Goal: Transaction & Acquisition: Purchase product/service

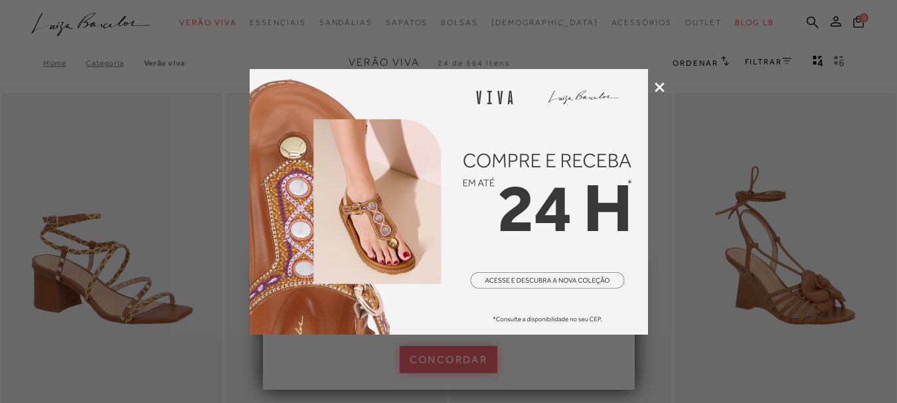
click at [653, 88] on div at bounding box center [448, 201] width 897 height 403
click at [660, 83] on icon at bounding box center [660, 87] width 10 height 10
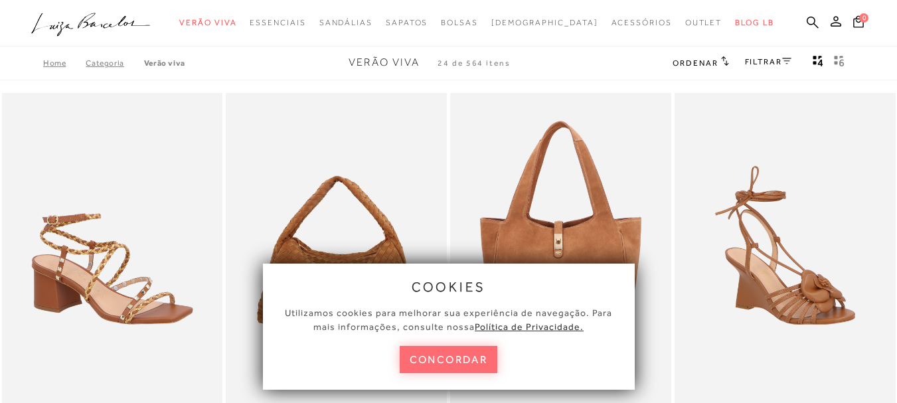
click at [410, 357] on button "concordar" at bounding box center [449, 359] width 98 height 27
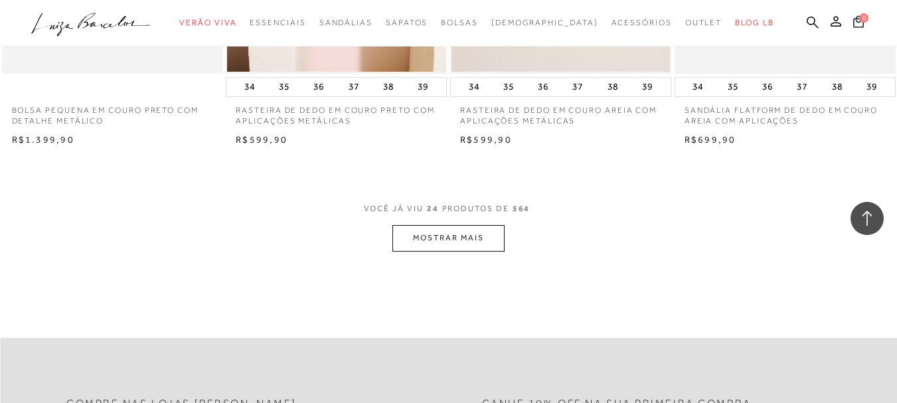
scroll to position [2485, 0]
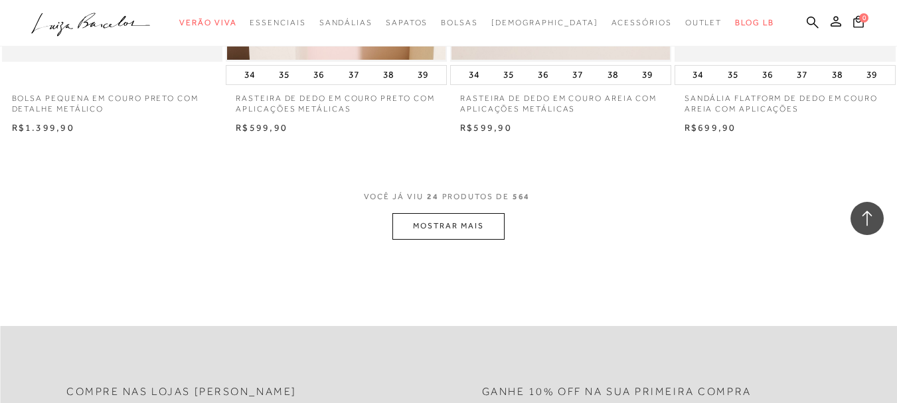
click at [434, 230] on button "MOSTRAR MAIS" at bounding box center [448, 226] width 112 height 26
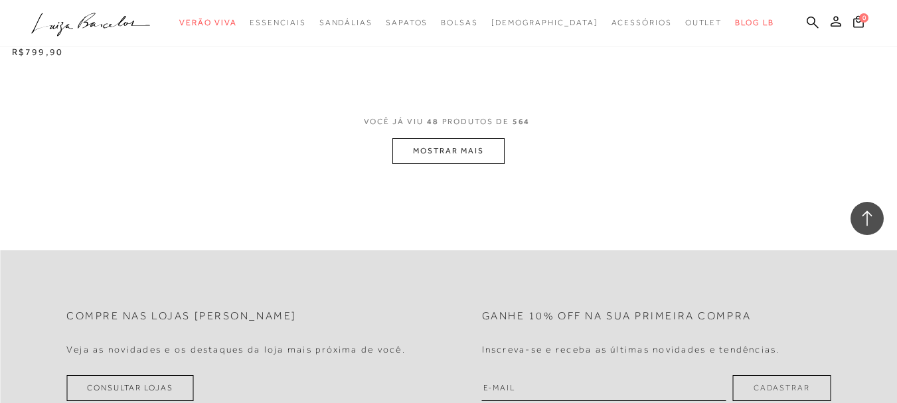
scroll to position [5140, 0]
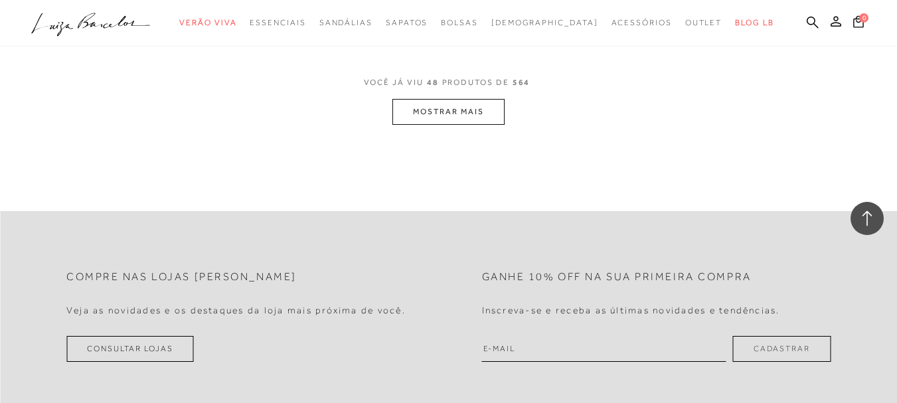
click at [465, 108] on button "MOSTRAR MAIS" at bounding box center [448, 112] width 112 height 26
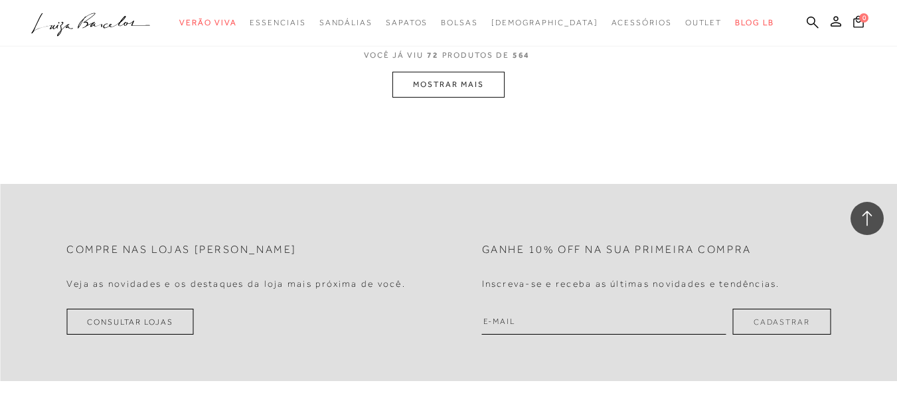
scroll to position [7716, 0]
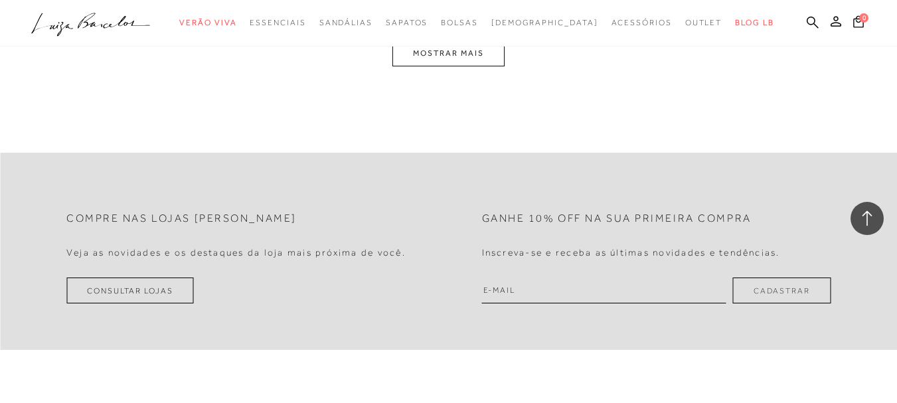
click at [465, 57] on button "MOSTRAR MAIS" at bounding box center [448, 53] width 112 height 26
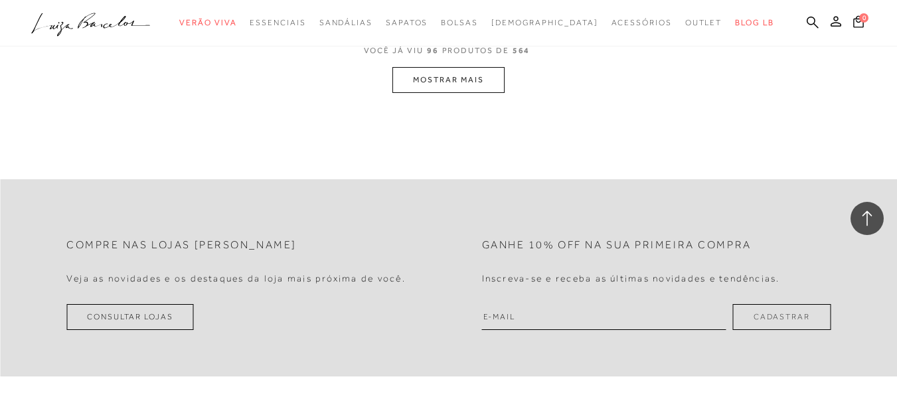
click at [455, 73] on button "MOSTRAR MAIS" at bounding box center [448, 80] width 112 height 26
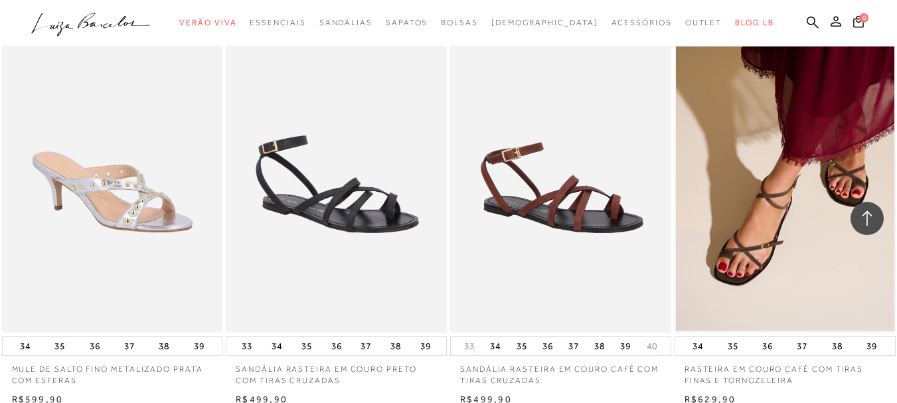
scroll to position [12736, 0]
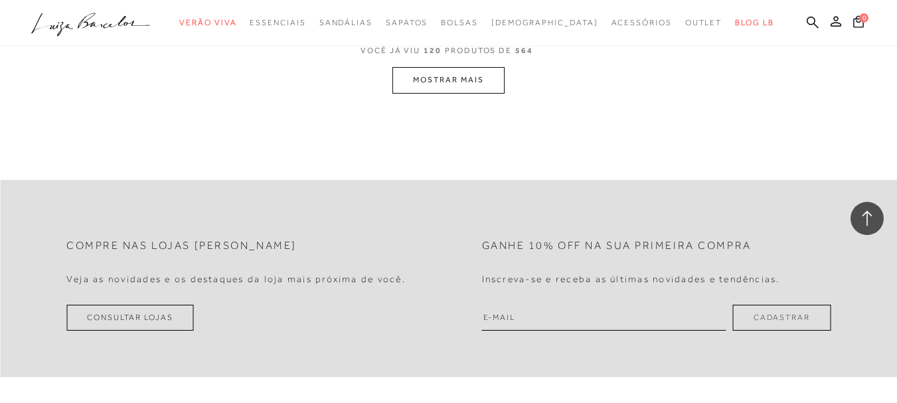
click at [455, 73] on button "MOSTRAR MAIS" at bounding box center [448, 80] width 112 height 26
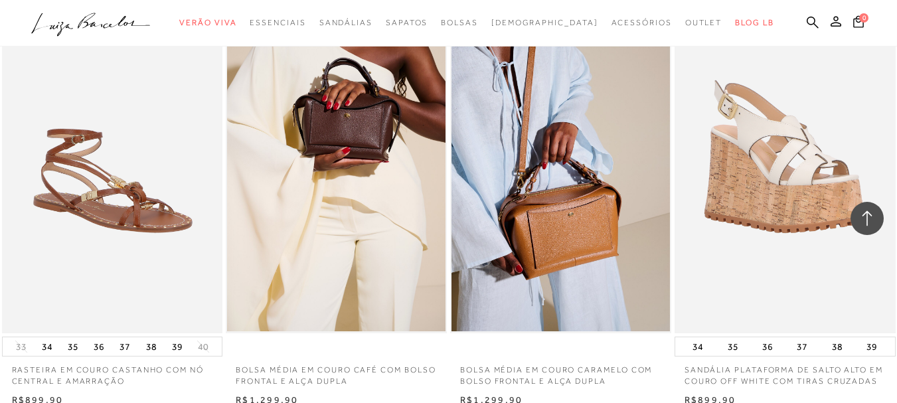
scroll to position [15254, 0]
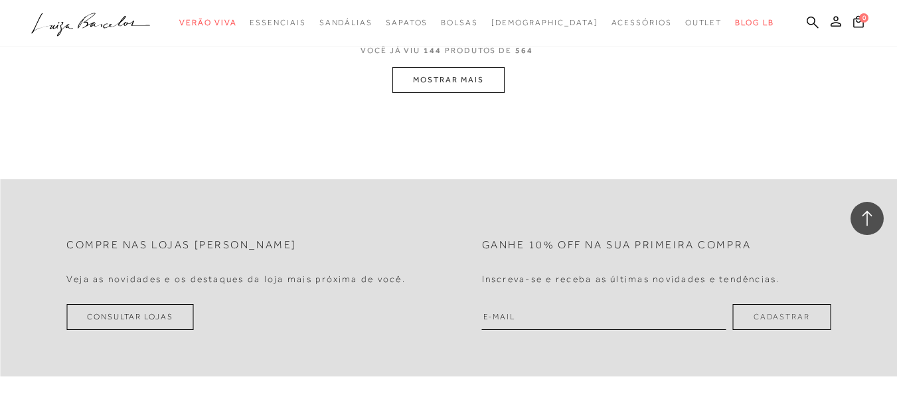
click at [462, 82] on button "MOSTRAR MAIS" at bounding box center [448, 80] width 112 height 26
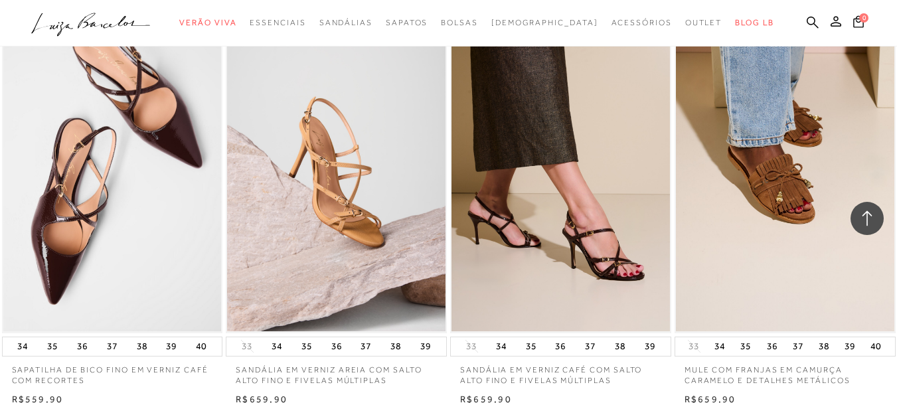
scroll to position [17773, 0]
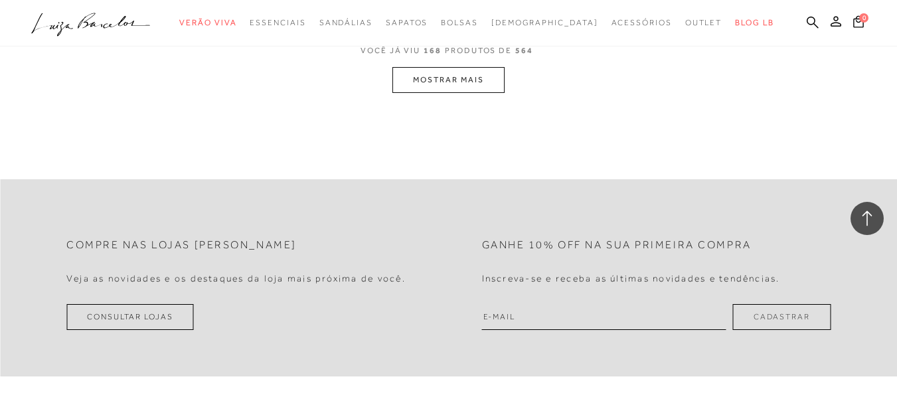
click at [420, 72] on button "MOSTRAR MAIS" at bounding box center [448, 80] width 112 height 26
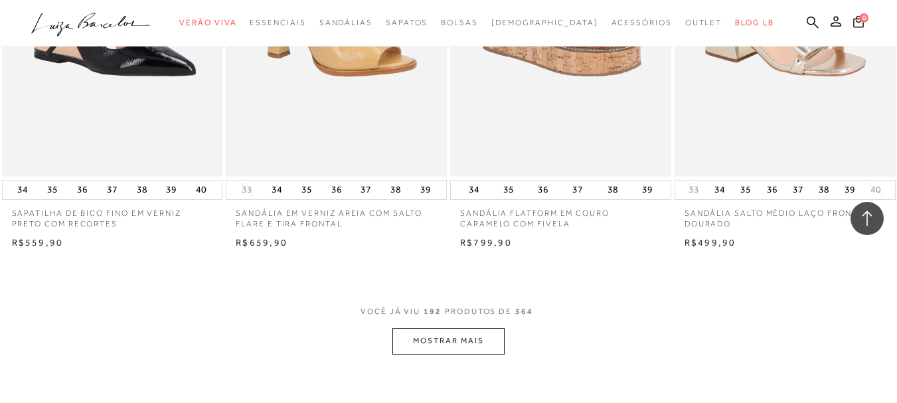
scroll to position [20034, 0]
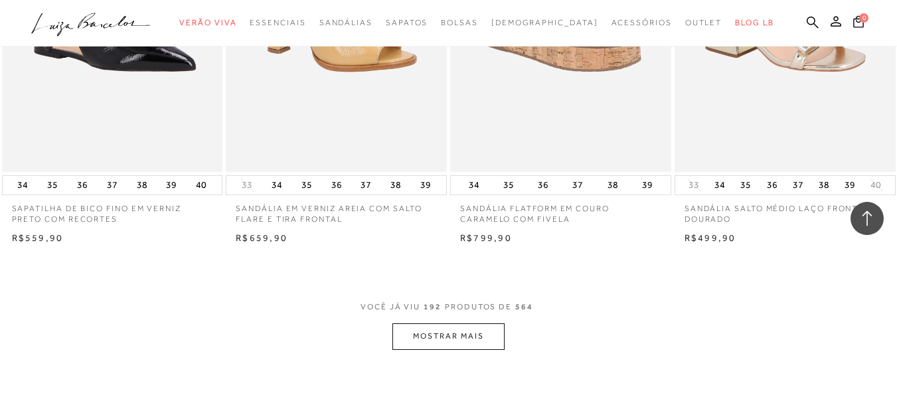
click at [442, 331] on button "MOSTRAR MAIS" at bounding box center [448, 336] width 112 height 26
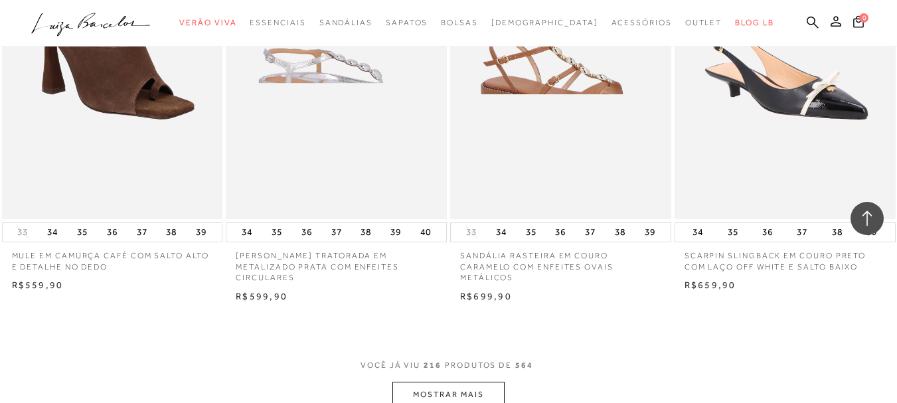
scroll to position [22574, 0]
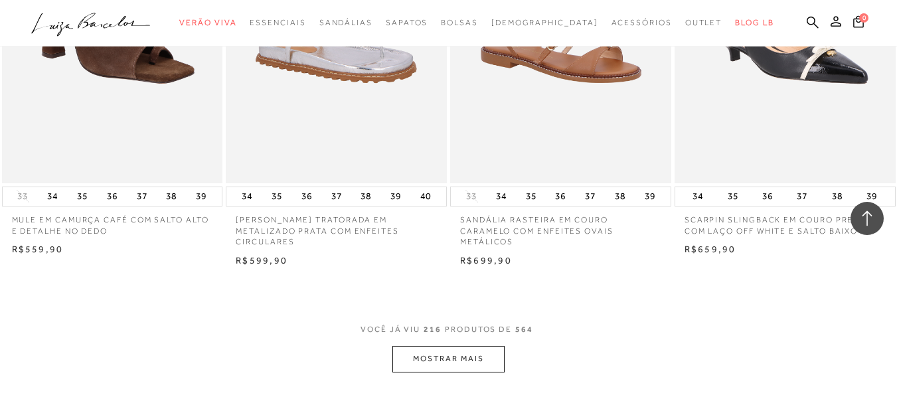
click at [438, 346] on button "MOSTRAR MAIS" at bounding box center [448, 359] width 112 height 26
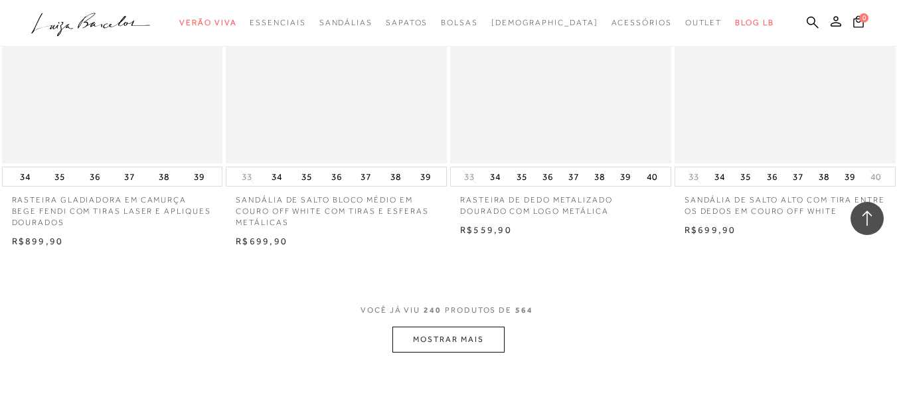
scroll to position [25114, 0]
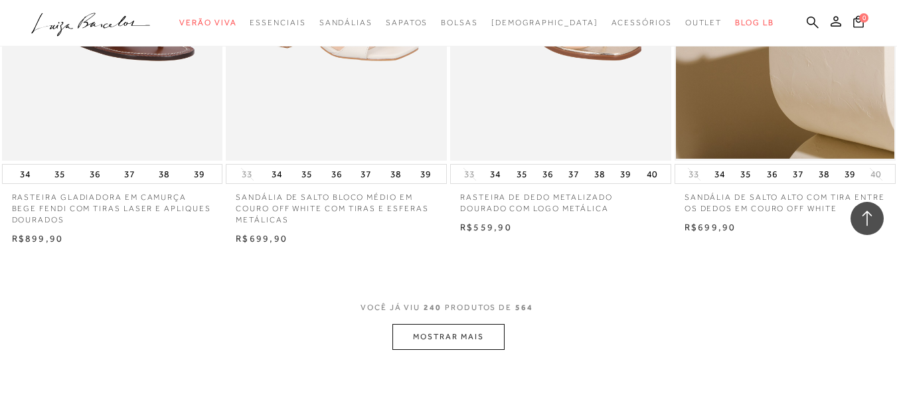
click at [443, 329] on button "MOSTRAR MAIS" at bounding box center [448, 337] width 112 height 26
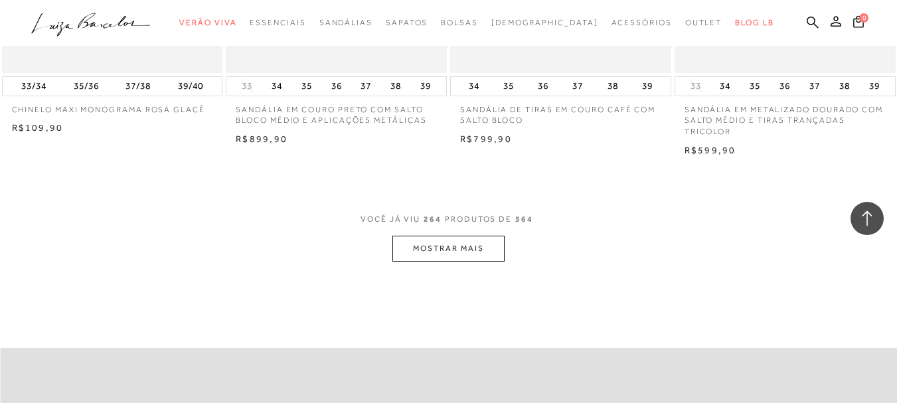
scroll to position [27760, 0]
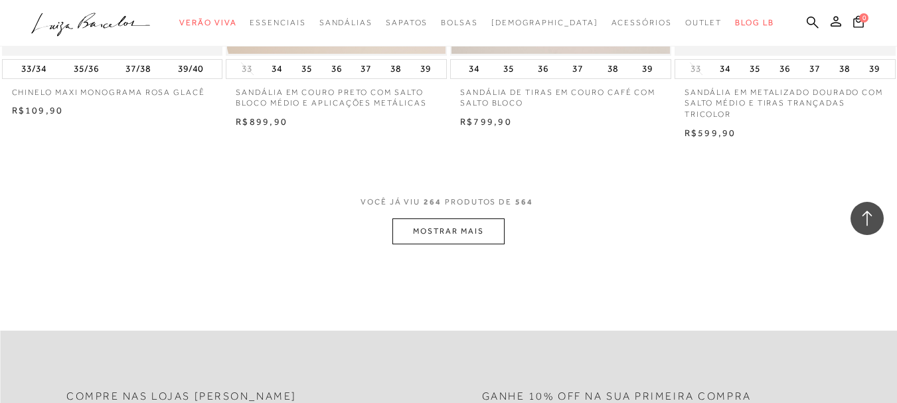
click at [431, 226] on button "MOSTRAR MAIS" at bounding box center [448, 231] width 112 height 26
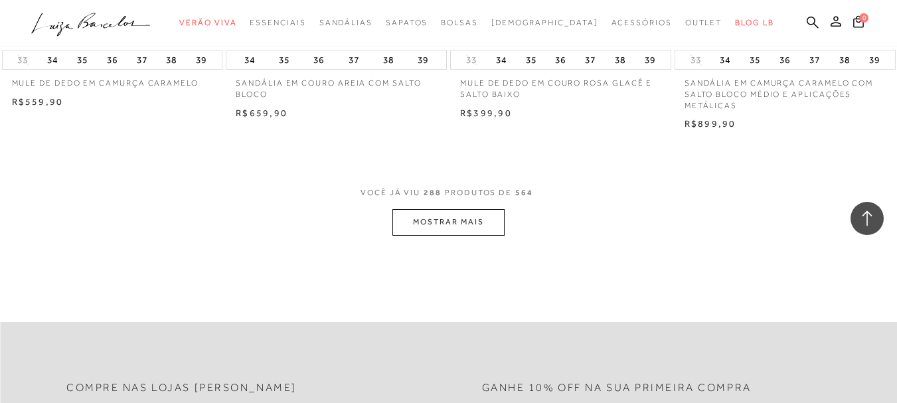
scroll to position [30336, 0]
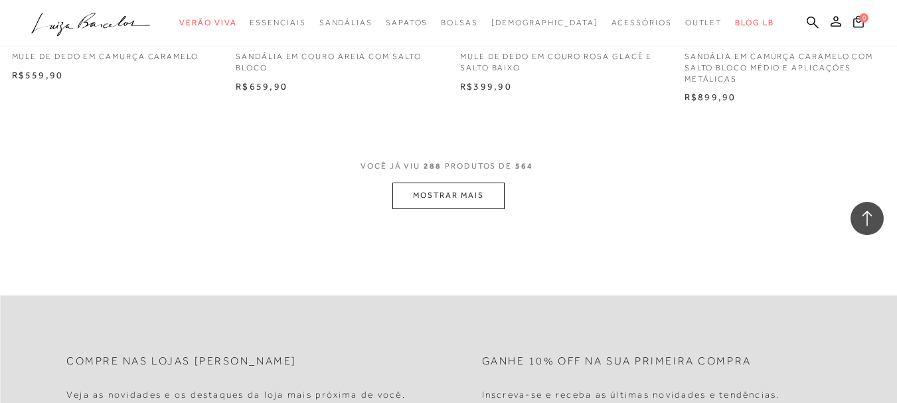
click at [474, 191] on button "MOSTRAR MAIS" at bounding box center [448, 196] width 112 height 26
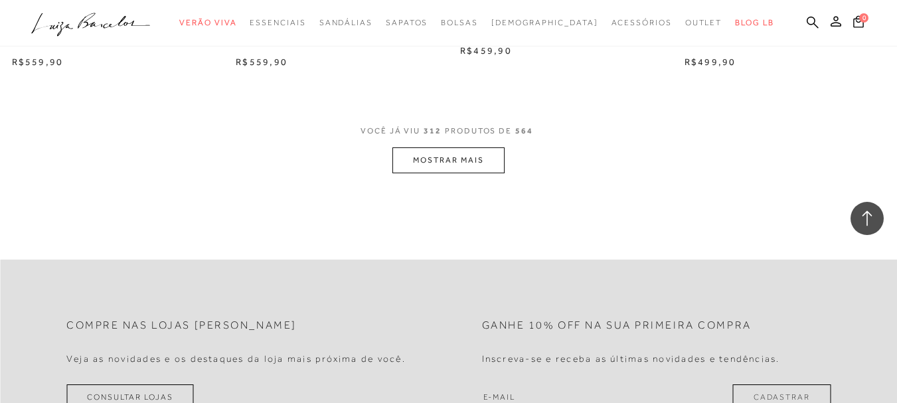
scroll to position [32885, 0]
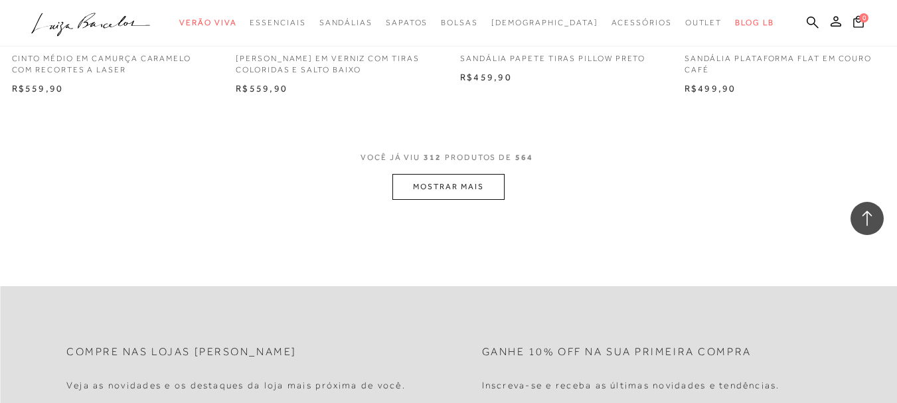
click at [474, 191] on button "MOSTRAR MAIS" at bounding box center [448, 187] width 112 height 26
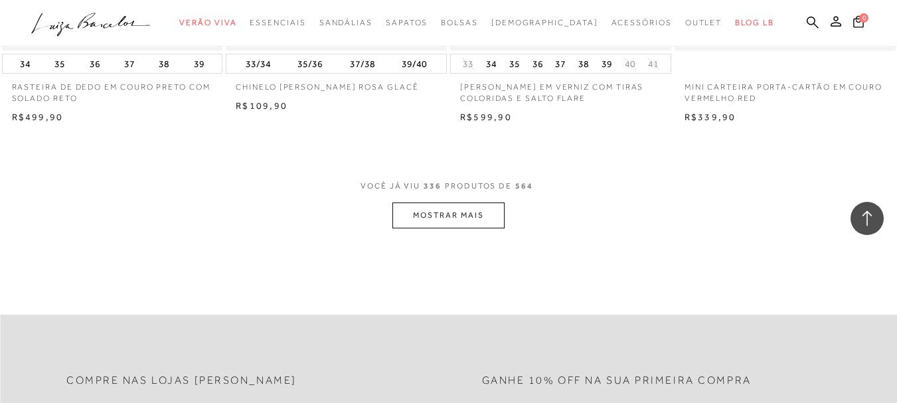
scroll to position [35434, 0]
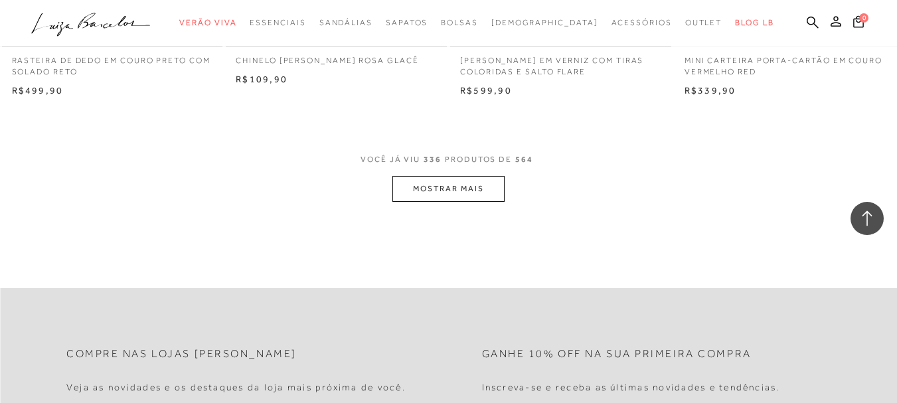
click at [471, 181] on button "MOSTRAR MAIS" at bounding box center [448, 189] width 112 height 26
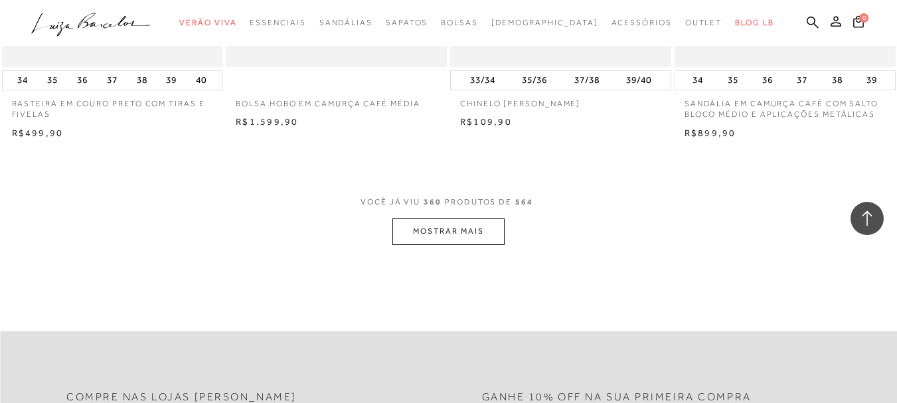
scroll to position [37984, 0]
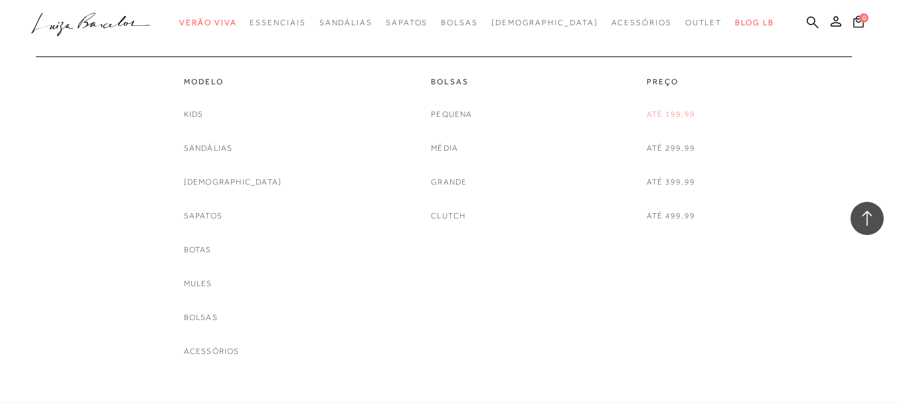
click at [668, 112] on link "Até 199,99" at bounding box center [671, 115] width 48 height 14
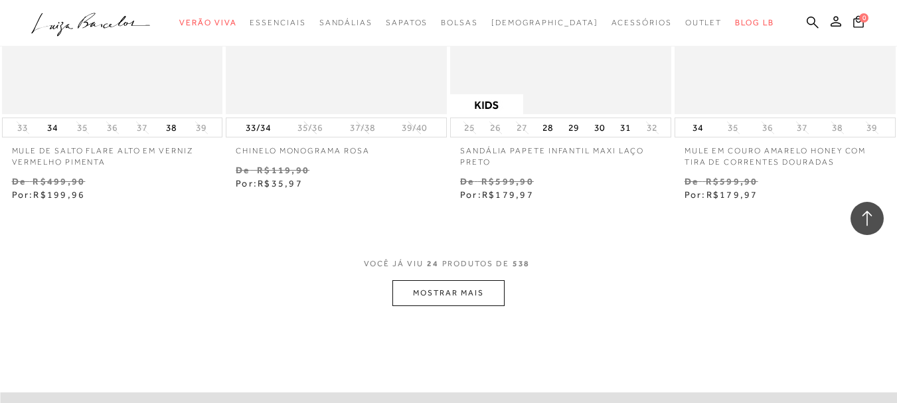
scroll to position [2433, 0]
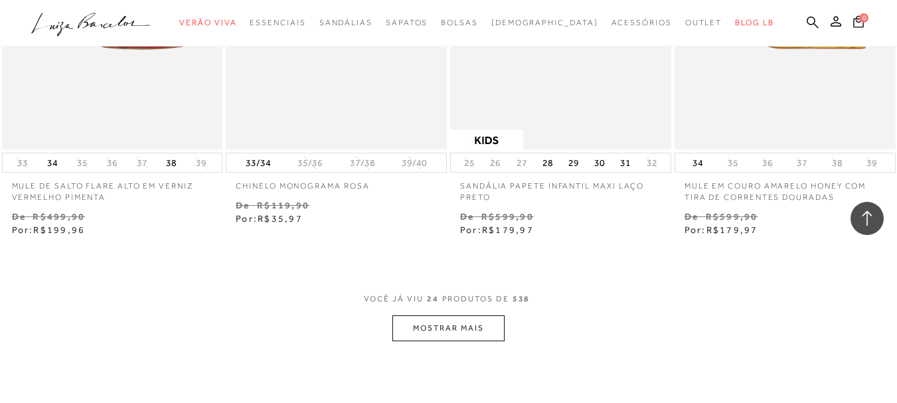
click at [473, 322] on button "MOSTRAR MAIS" at bounding box center [448, 328] width 112 height 26
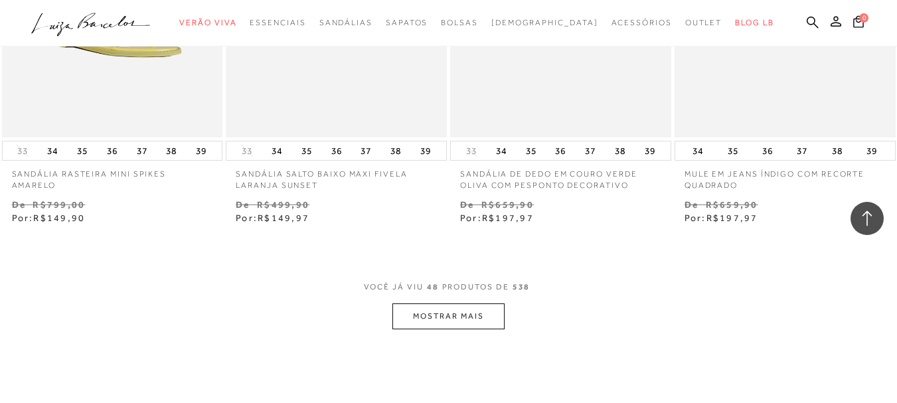
scroll to position [5187, 0]
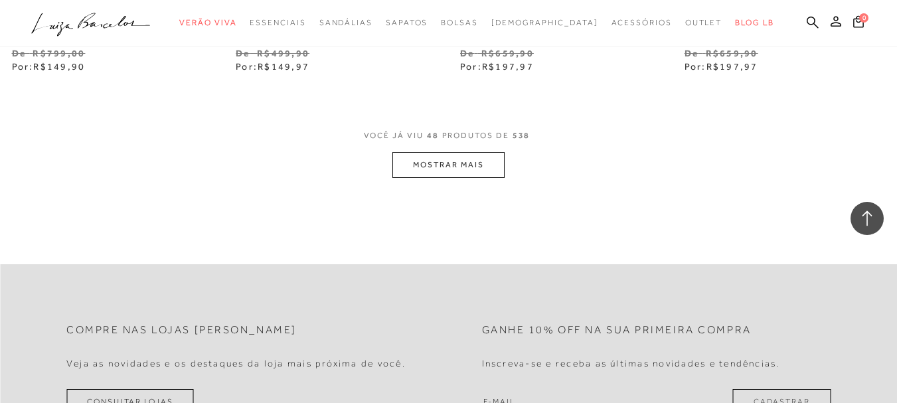
click at [472, 158] on button "MOSTRAR MAIS" at bounding box center [448, 165] width 112 height 26
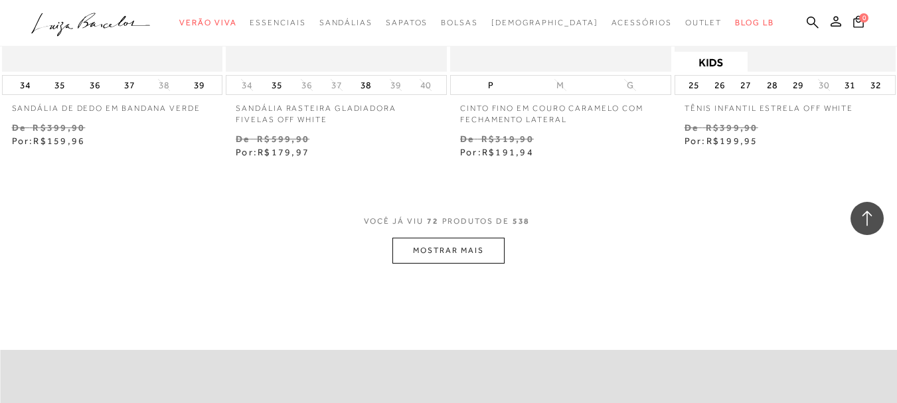
scroll to position [7754, 0]
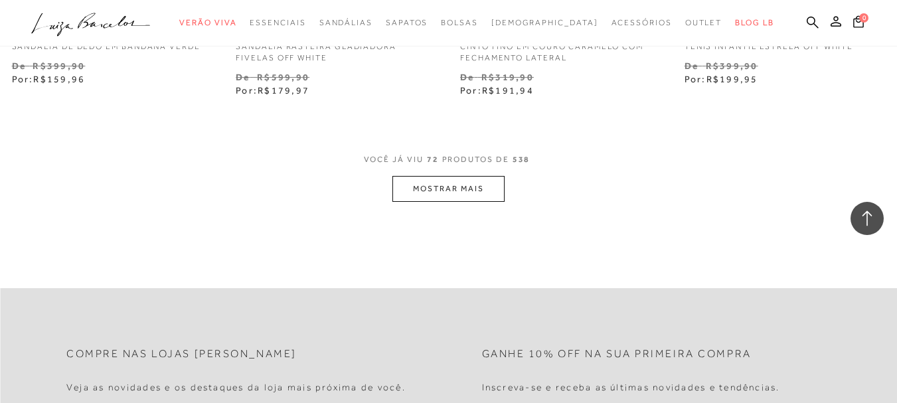
click at [471, 201] on button "MOSTRAR MAIS" at bounding box center [448, 189] width 112 height 26
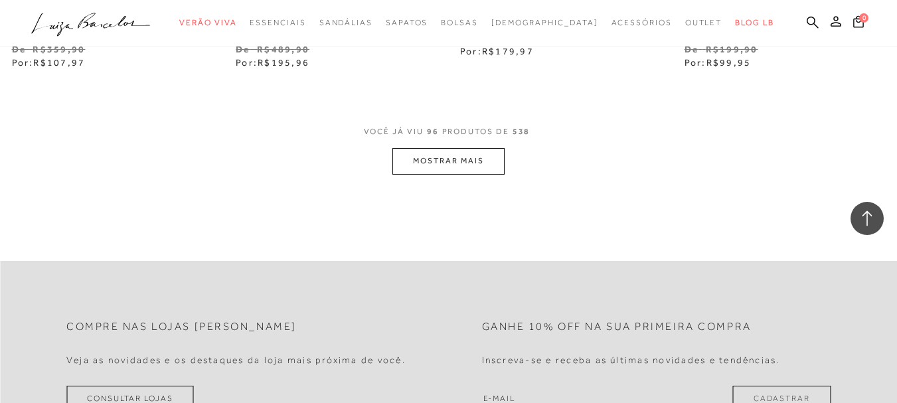
scroll to position [10356, 0]
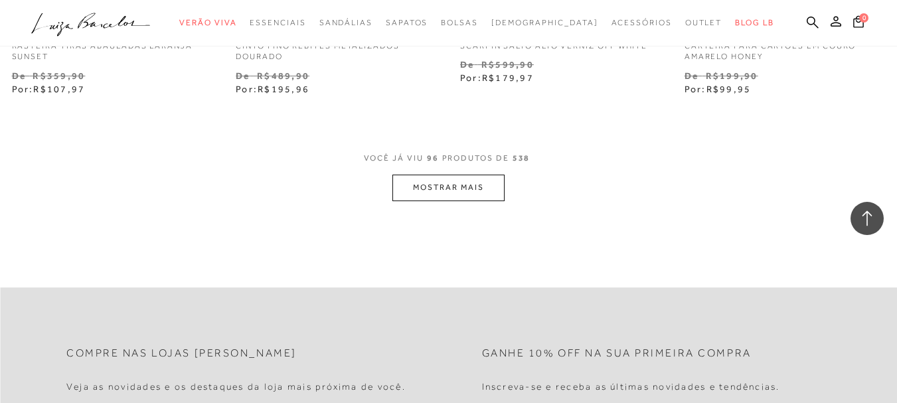
click at [471, 200] on button "MOSTRAR MAIS" at bounding box center [448, 188] width 112 height 26
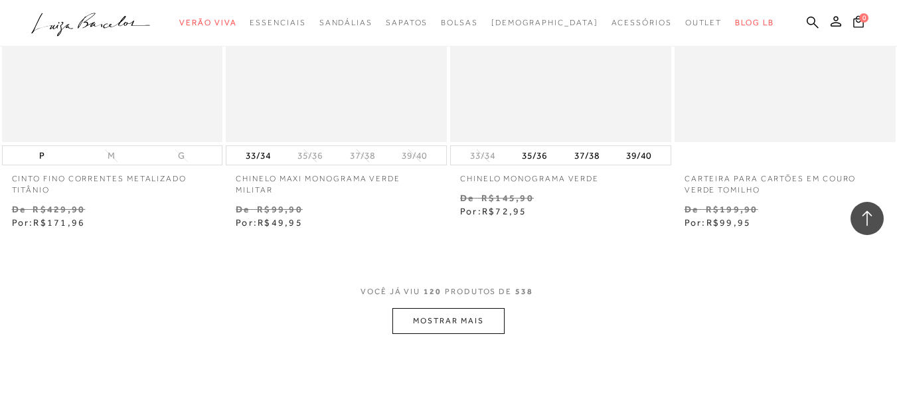
scroll to position [12959, 0]
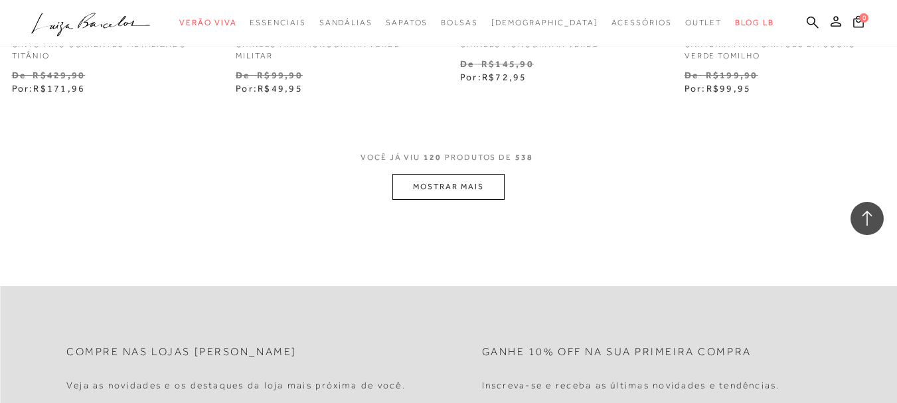
click at [471, 200] on button "MOSTRAR MAIS" at bounding box center [448, 187] width 112 height 26
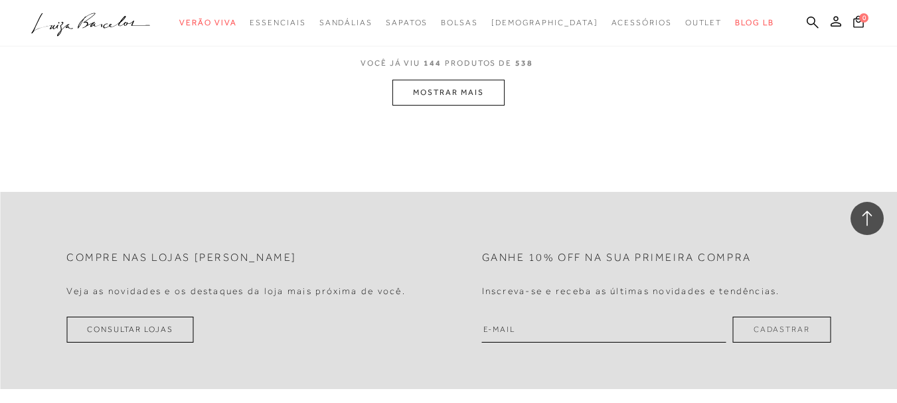
scroll to position [15641, 0]
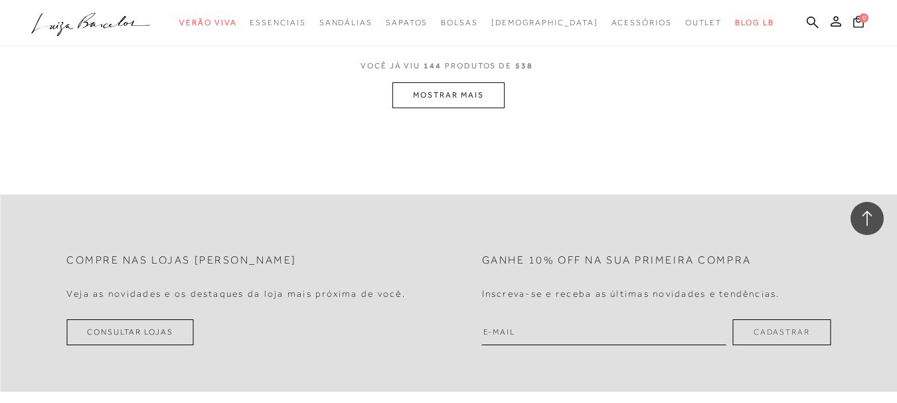
click at [432, 107] on button "MOSTRAR MAIS" at bounding box center [448, 95] width 112 height 26
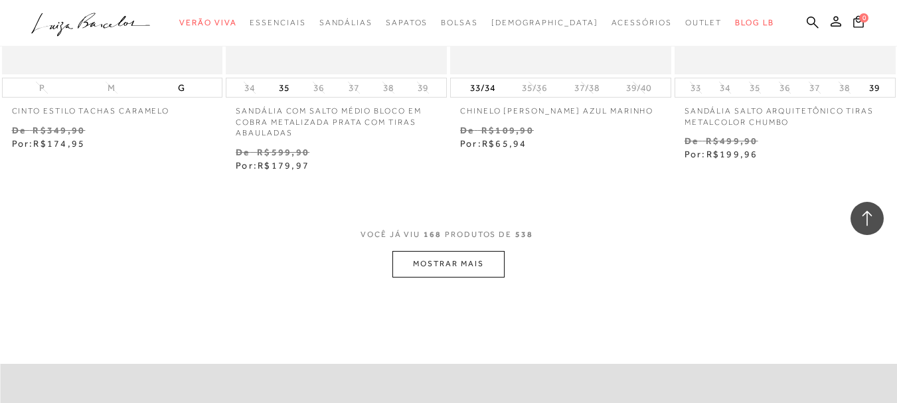
scroll to position [18110, 0]
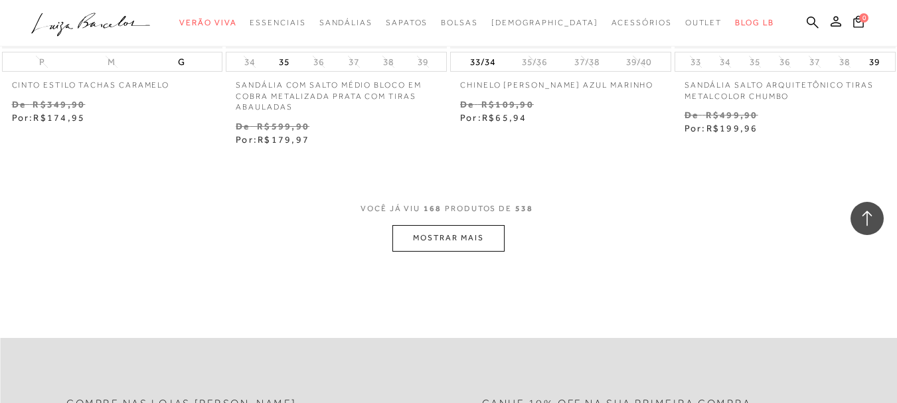
click at [430, 251] on button "MOSTRAR MAIS" at bounding box center [448, 238] width 112 height 26
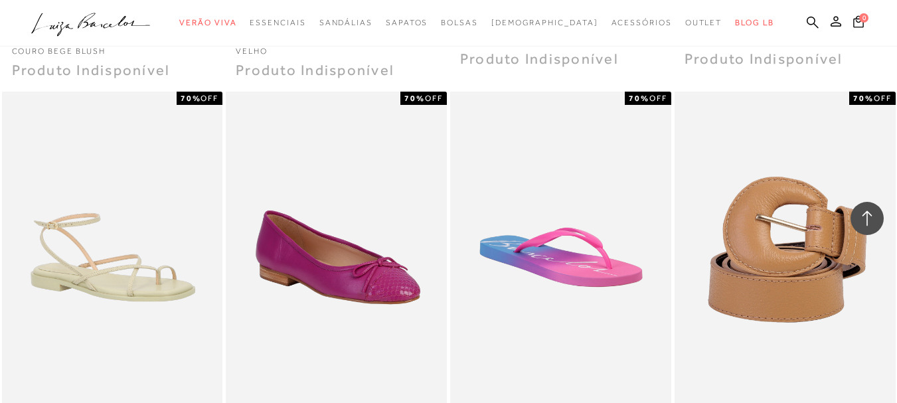
scroll to position [19837, 0]
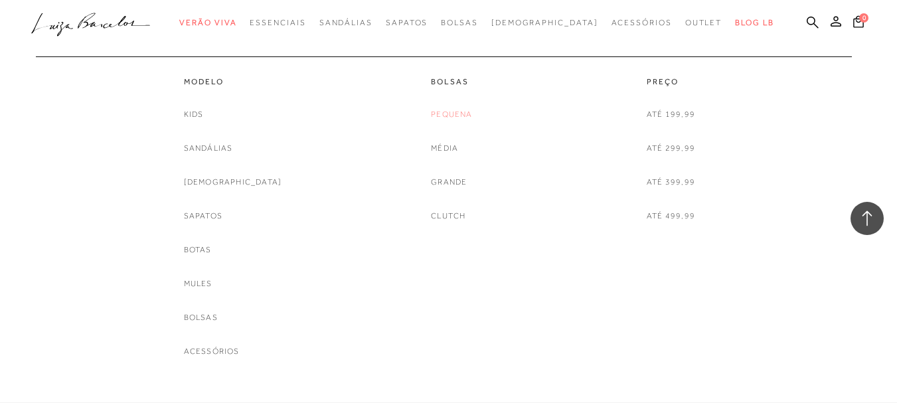
click at [447, 118] on link "Pequena" at bounding box center [451, 115] width 41 height 14
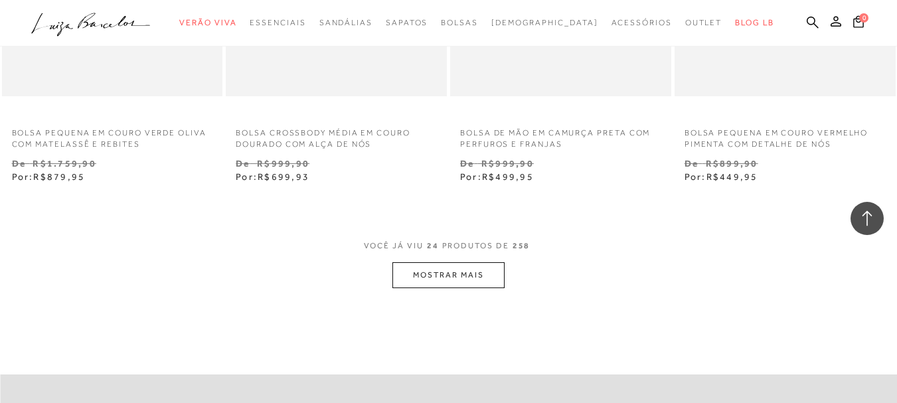
scroll to position [2470, 0]
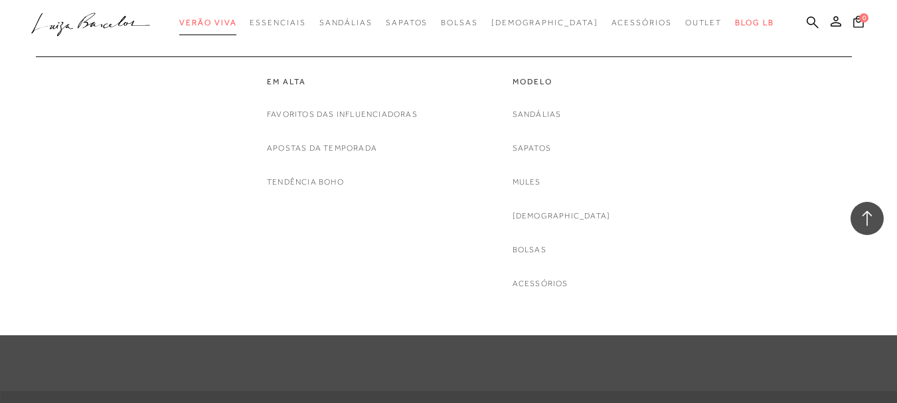
click at [236, 29] on link "Verão Viva" at bounding box center [207, 23] width 57 height 25
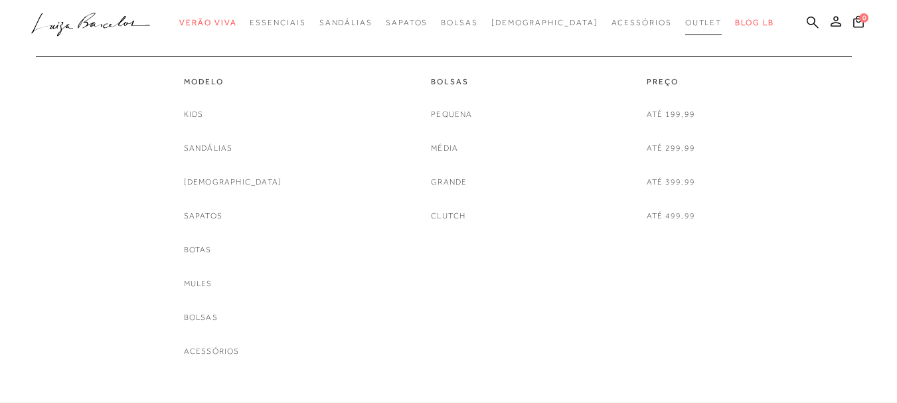
click at [685, 19] on span "Outlet" at bounding box center [703, 22] width 37 height 9
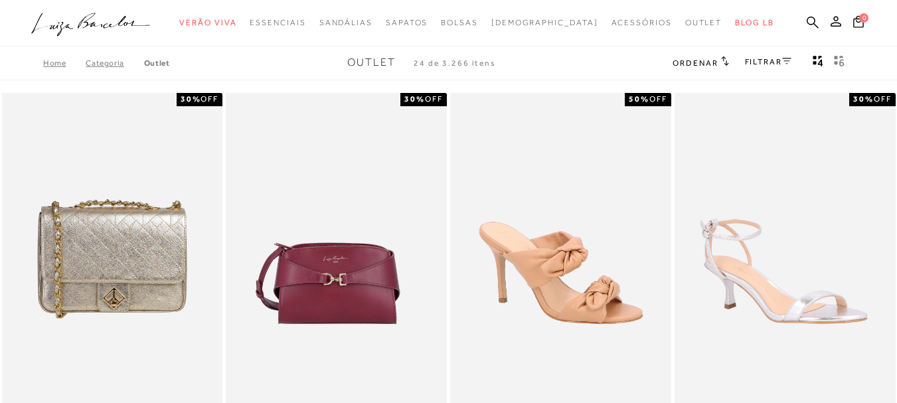
click at [763, 66] on link "FILTRAR" at bounding box center [768, 61] width 46 height 9
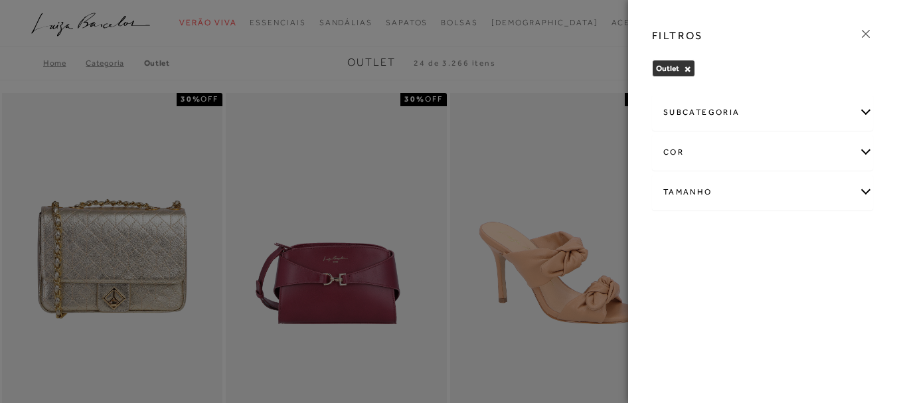
click at [760, 184] on div "Tamanho" at bounding box center [763, 192] width 220 height 35
click at [744, 345] on label "38" at bounding box center [728, 341] width 31 height 29
click at [724, 345] on input "38" at bounding box center [716, 342] width 13 height 13
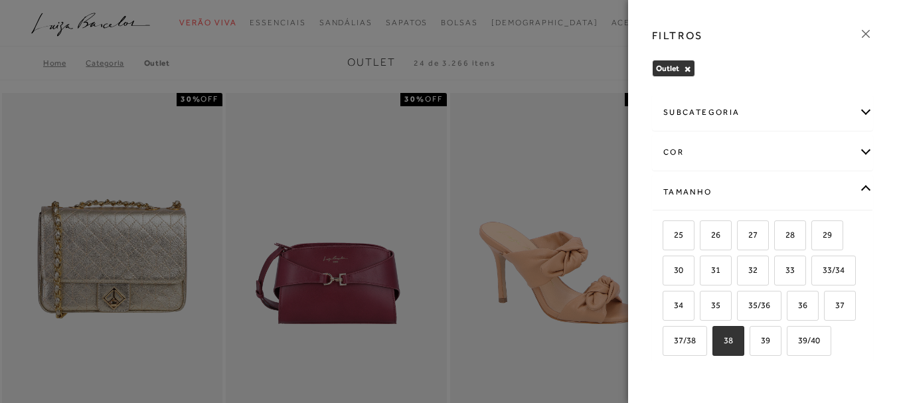
checkbox input "true"
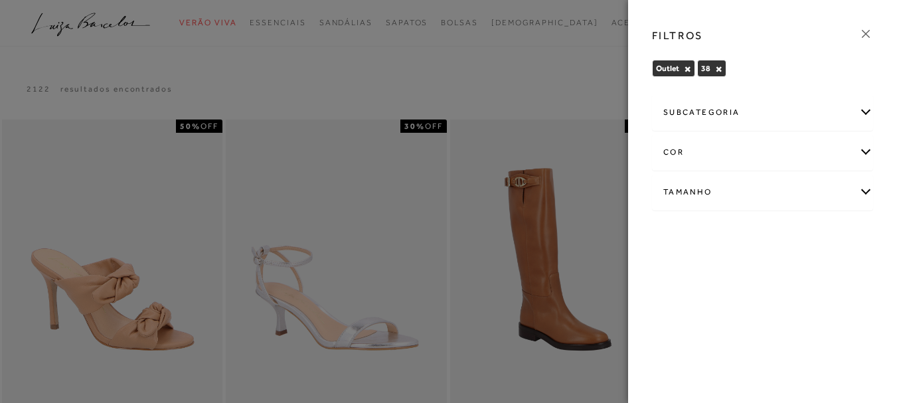
click at [864, 33] on icon at bounding box center [865, 34] width 15 height 15
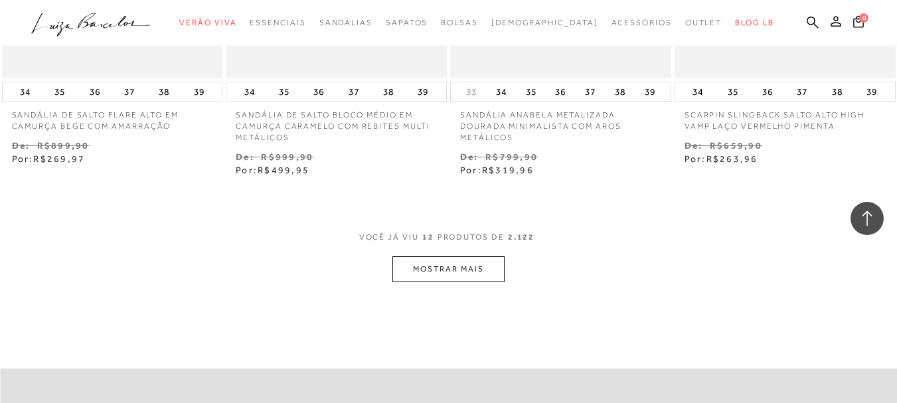
scroll to position [1224, 0]
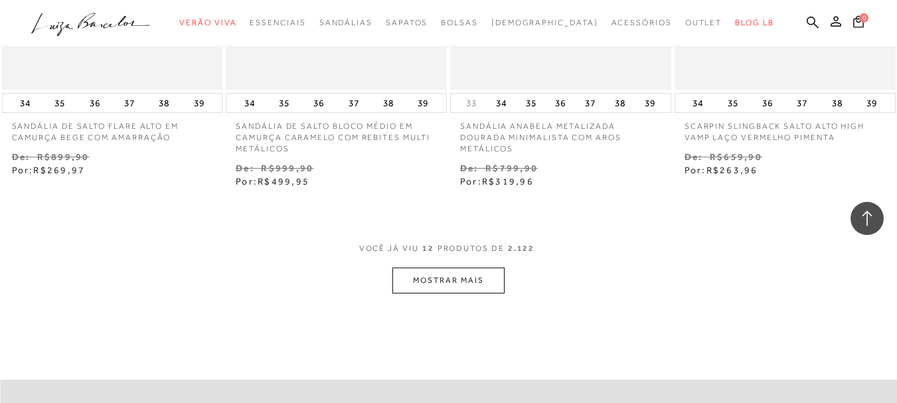
click at [429, 287] on button "MOSTRAR MAIS" at bounding box center [448, 281] width 112 height 26
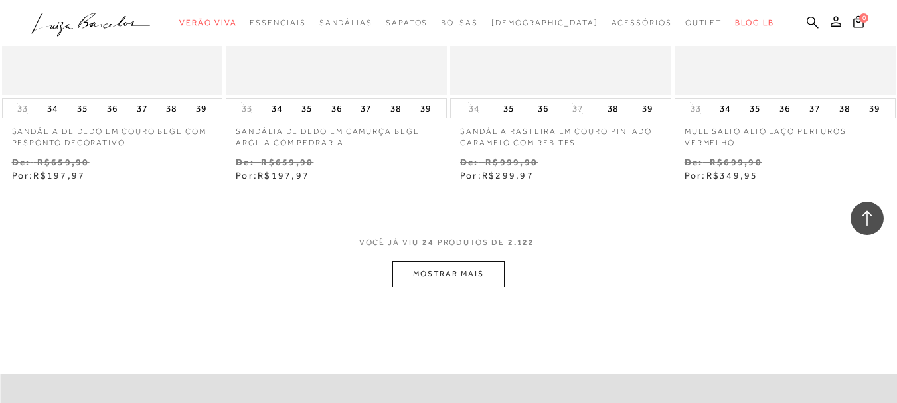
scroll to position [2499, 0]
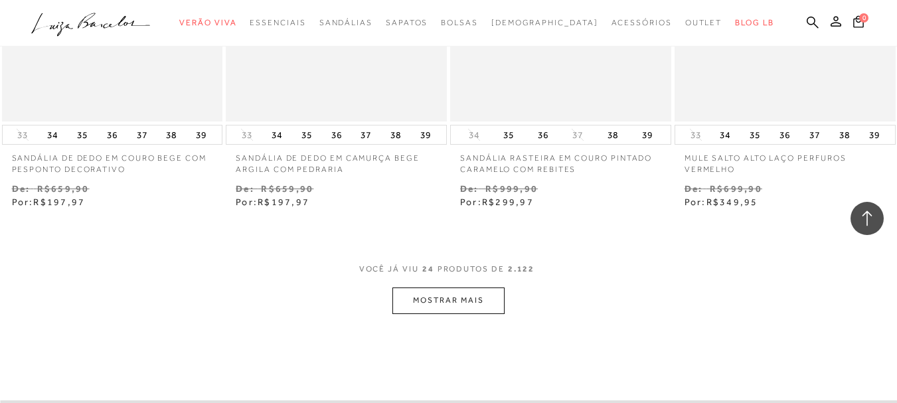
click at [463, 306] on button "MOSTRAR MAIS" at bounding box center [448, 300] width 112 height 26
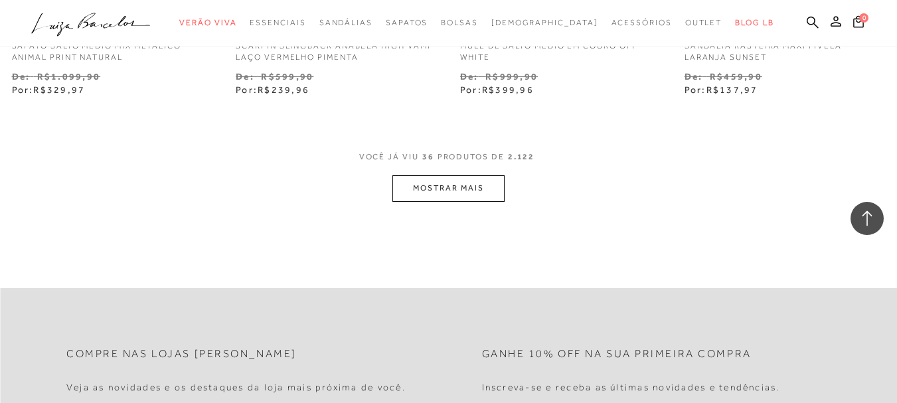
scroll to position [3800, 0]
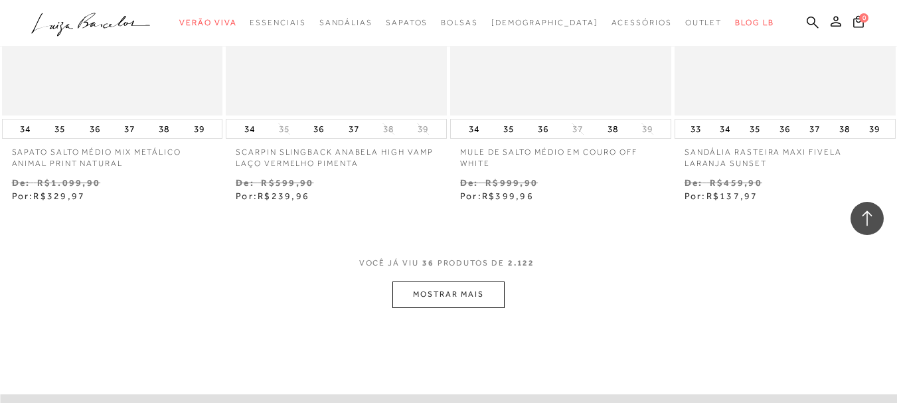
click at [463, 306] on button "MOSTRAR MAIS" at bounding box center [448, 294] width 112 height 26
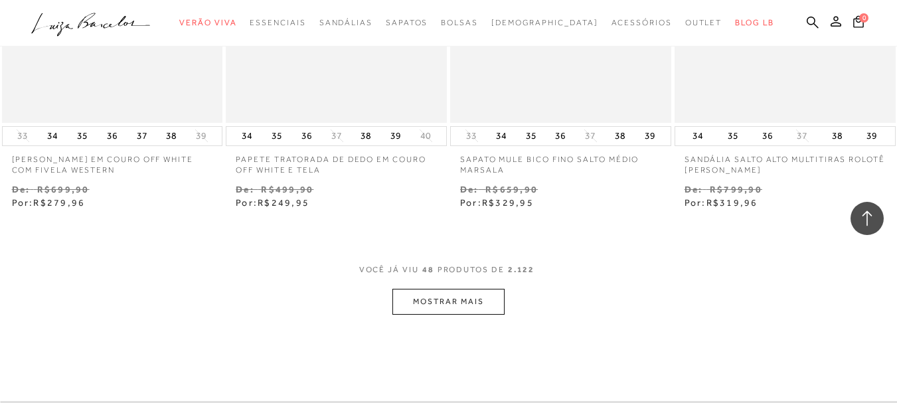
scroll to position [5101, 0]
click at [463, 306] on button "MOSTRAR MAIS" at bounding box center [448, 300] width 112 height 26
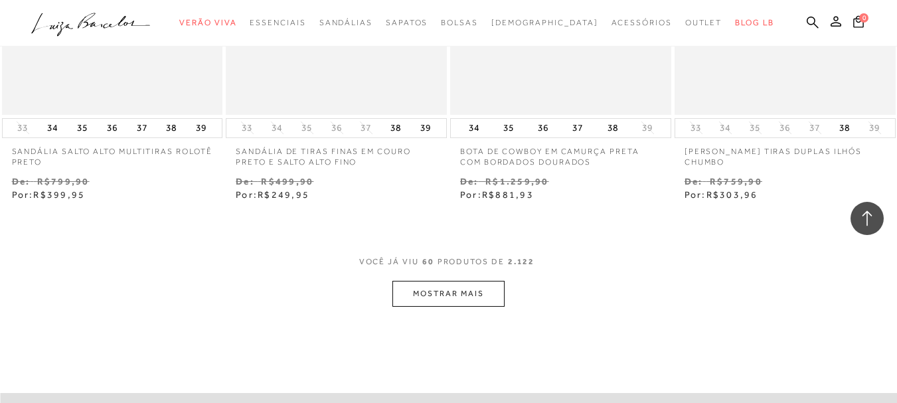
scroll to position [6376, 0]
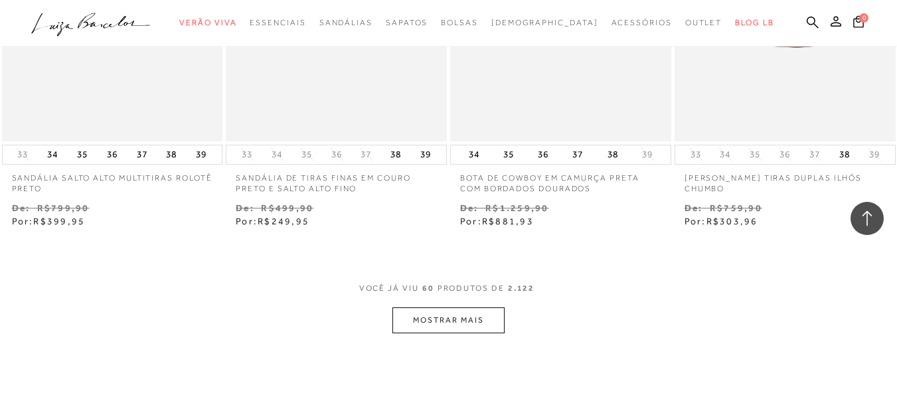
click at [463, 311] on button "MOSTRAR MAIS" at bounding box center [448, 320] width 112 height 26
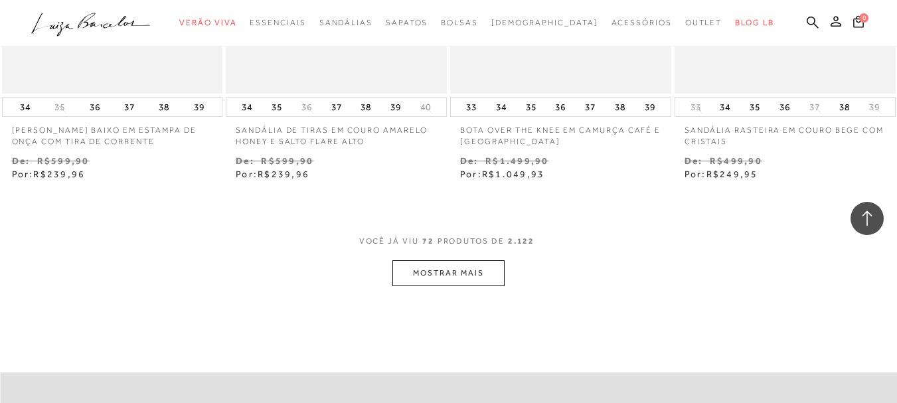
scroll to position [7730, 0]
click at [434, 266] on button "MOSTRAR MAIS" at bounding box center [448, 273] width 112 height 26
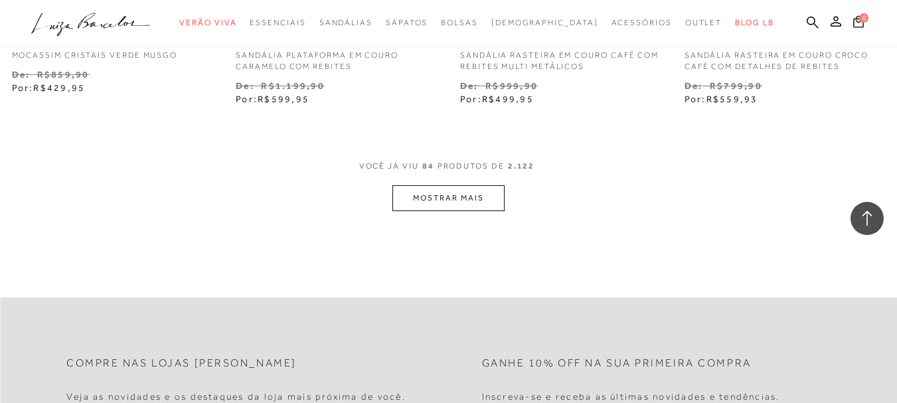
scroll to position [9085, 0]
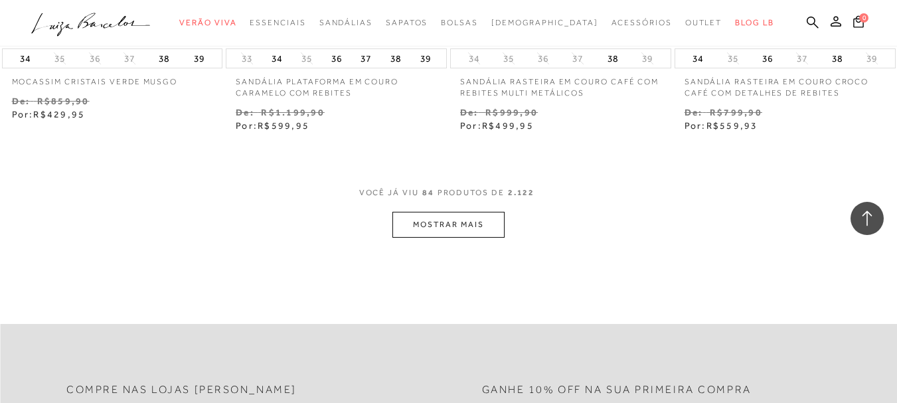
click at [447, 217] on button "MOSTRAR MAIS" at bounding box center [448, 225] width 112 height 26
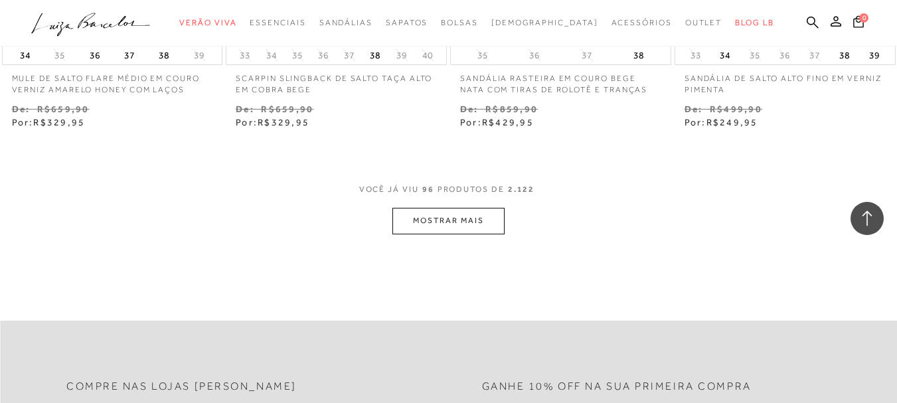
scroll to position [10386, 0]
click at [447, 217] on button "MOSTRAR MAIS" at bounding box center [448, 218] width 112 height 26
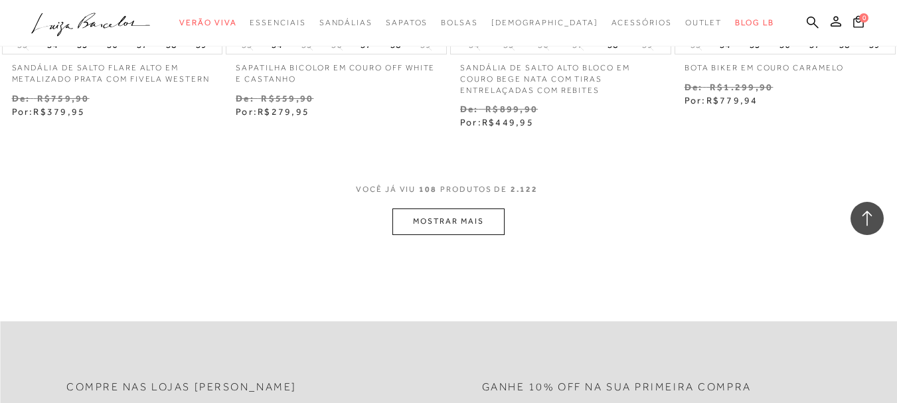
scroll to position [11687, 0]
click at [447, 217] on button "MOSTRAR MAIS" at bounding box center [448, 223] width 112 height 26
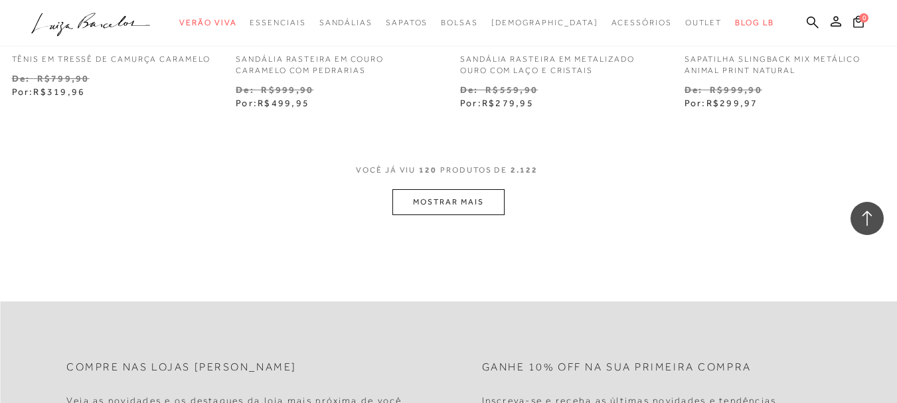
scroll to position [12989, 0]
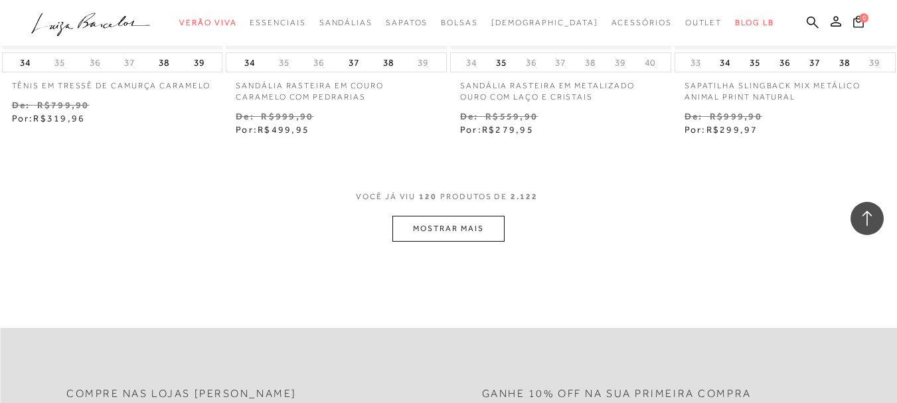
click at [446, 223] on button "MOSTRAR MAIS" at bounding box center [448, 229] width 112 height 26
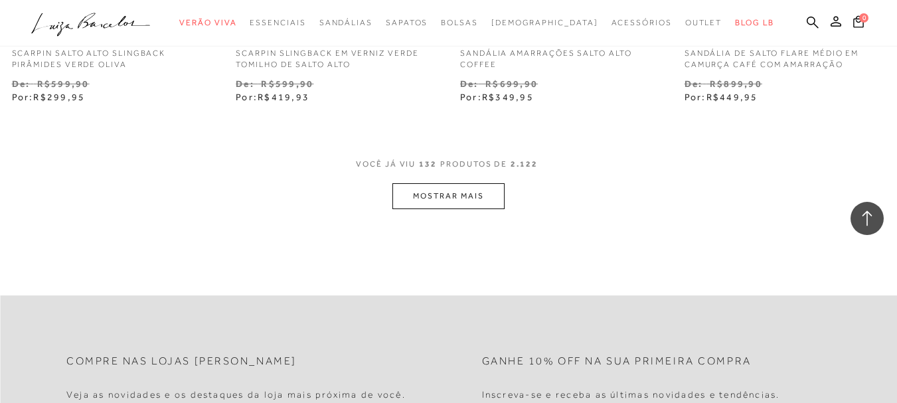
scroll to position [14290, 0]
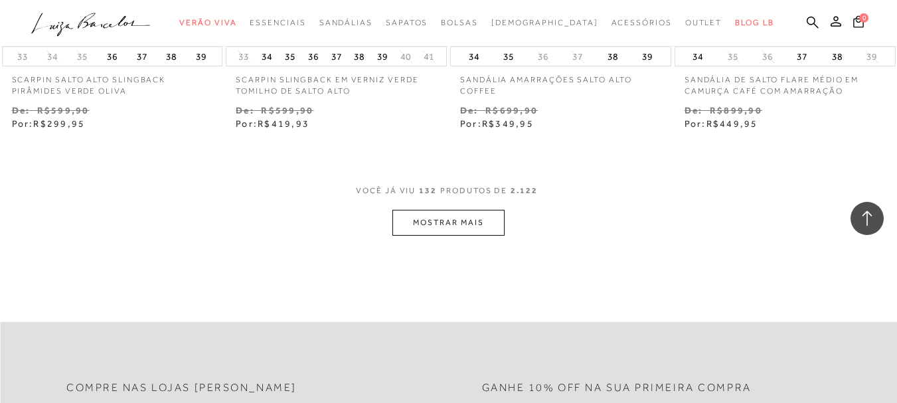
click at [446, 223] on button "MOSTRAR MAIS" at bounding box center [448, 223] width 112 height 26
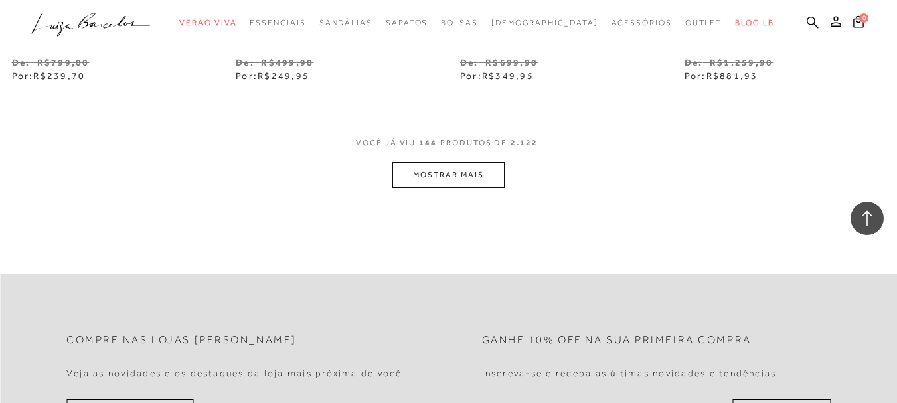
scroll to position [15618, 0]
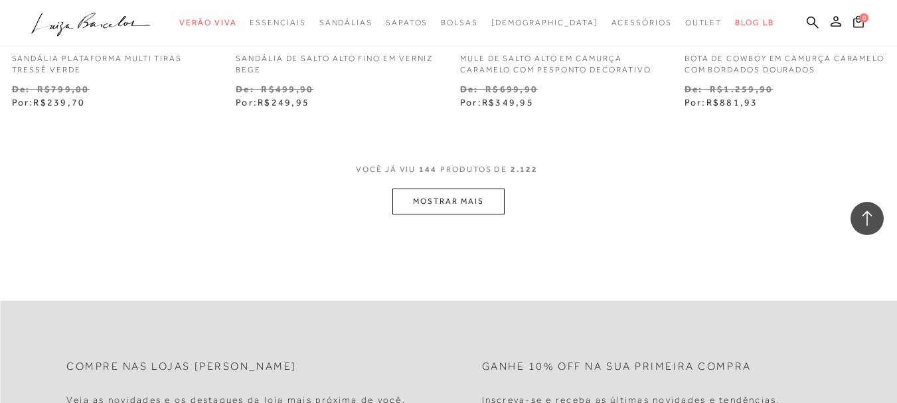
click at [446, 203] on button "MOSTRAR MAIS" at bounding box center [448, 202] width 112 height 26
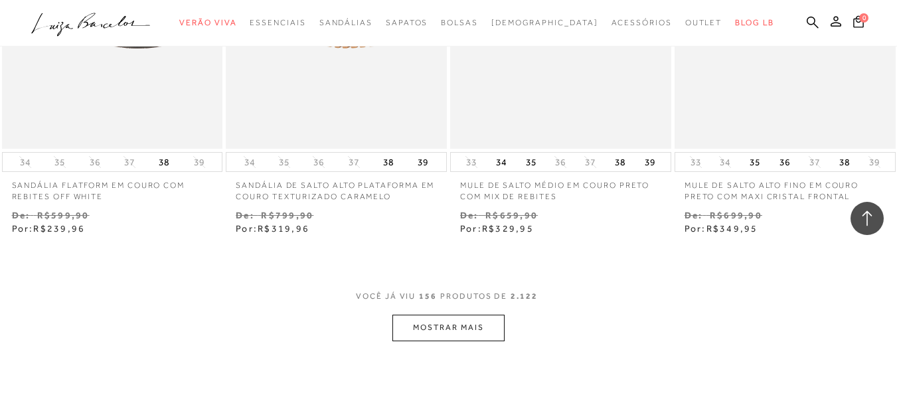
scroll to position [16839, 0]
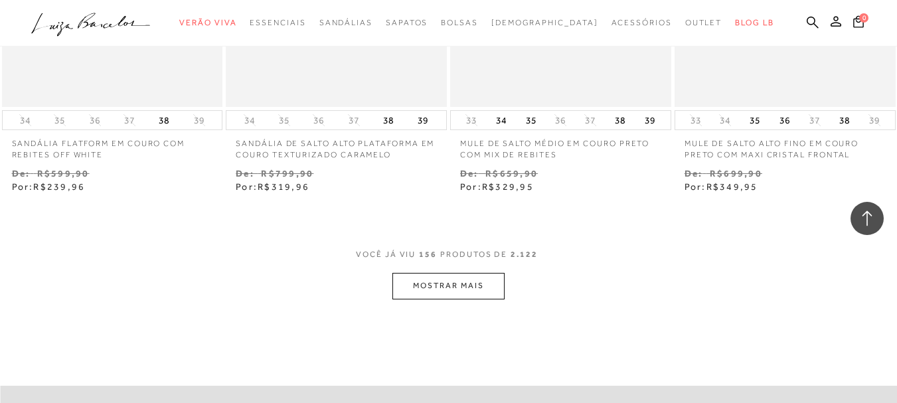
click at [475, 287] on button "MOSTRAR MAIS" at bounding box center [448, 286] width 112 height 26
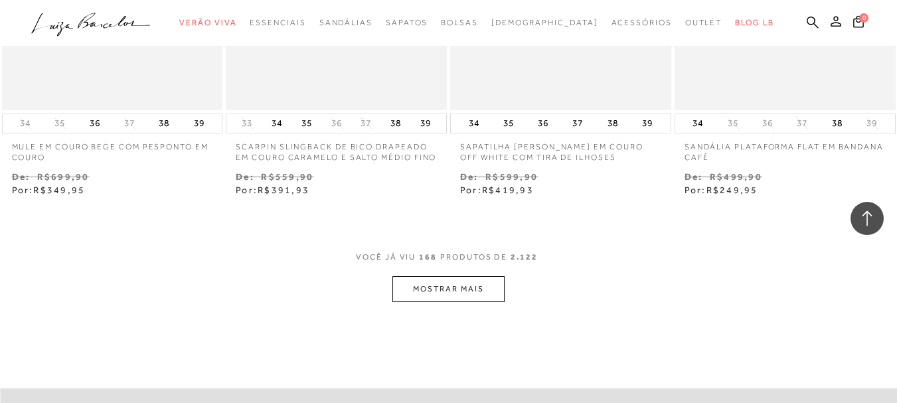
scroll to position [18140, 0]
click at [475, 287] on button "MOSTRAR MAIS" at bounding box center [448, 291] width 112 height 26
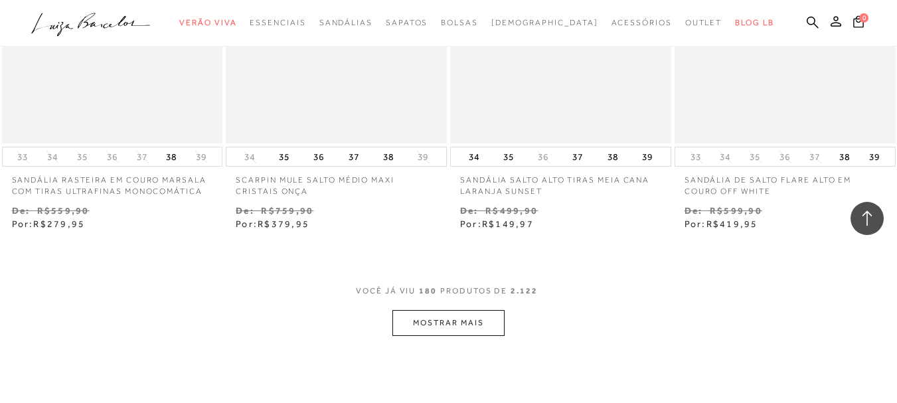
scroll to position [19442, 0]
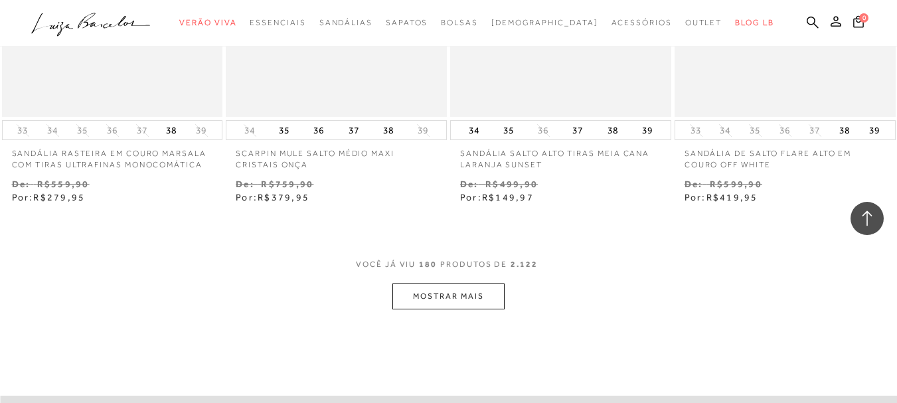
click at [475, 287] on button "MOSTRAR MAIS" at bounding box center [448, 296] width 112 height 26
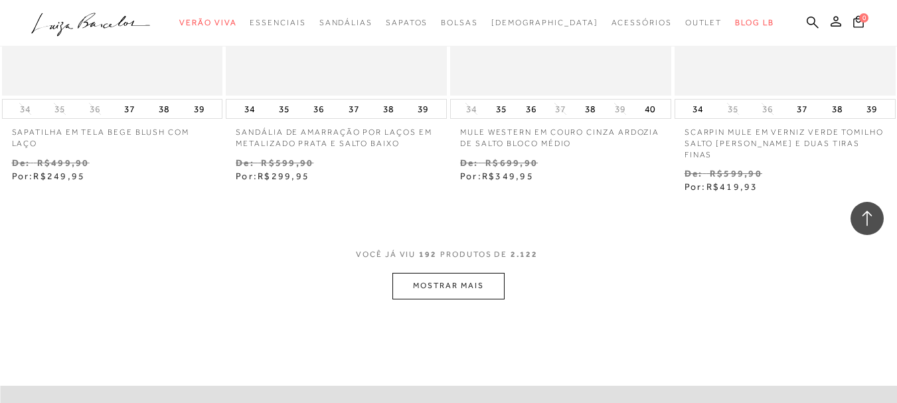
scroll to position [20743, 0]
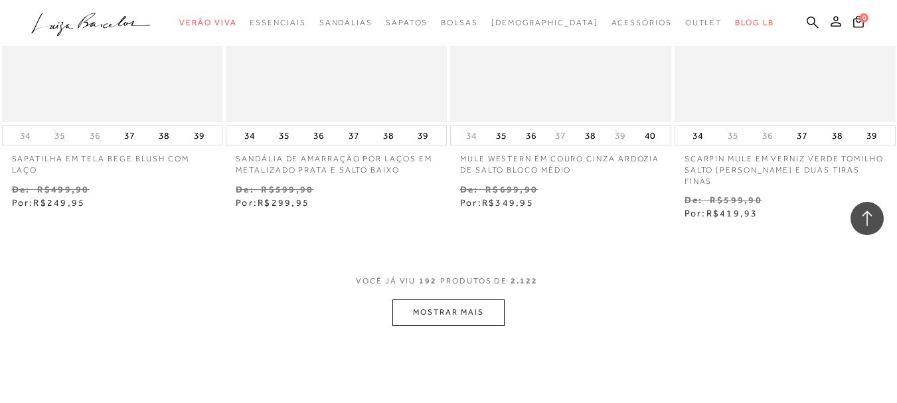
click at [471, 305] on button "MOSTRAR MAIS" at bounding box center [448, 312] width 112 height 26
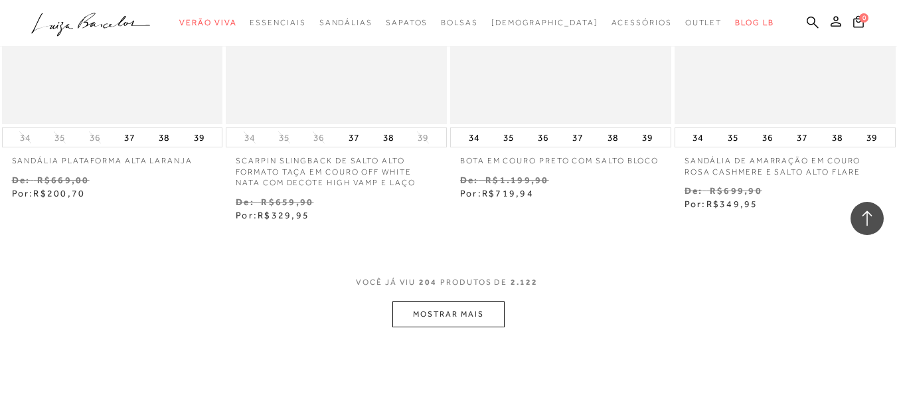
scroll to position [22044, 0]
click at [471, 305] on button "MOSTRAR MAIS" at bounding box center [448, 318] width 112 height 26
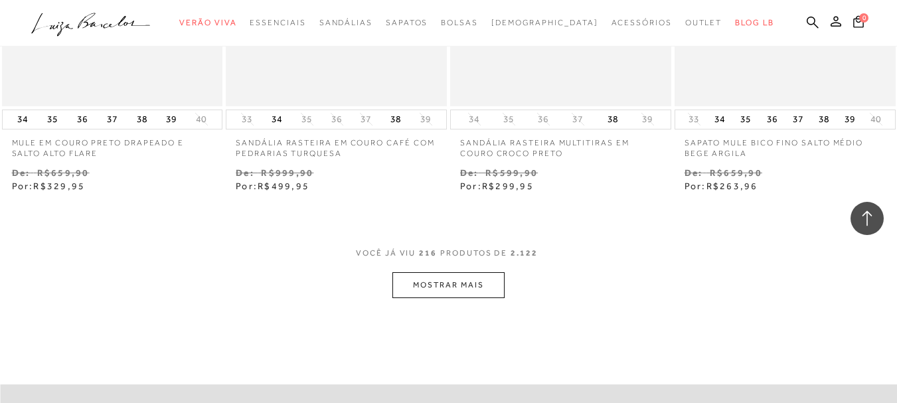
scroll to position [23345, 0]
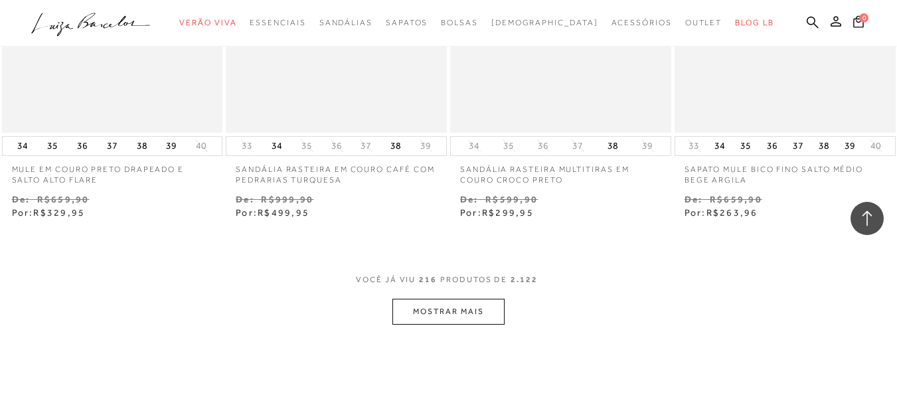
click at [471, 305] on button "MOSTRAR MAIS" at bounding box center [448, 312] width 112 height 26
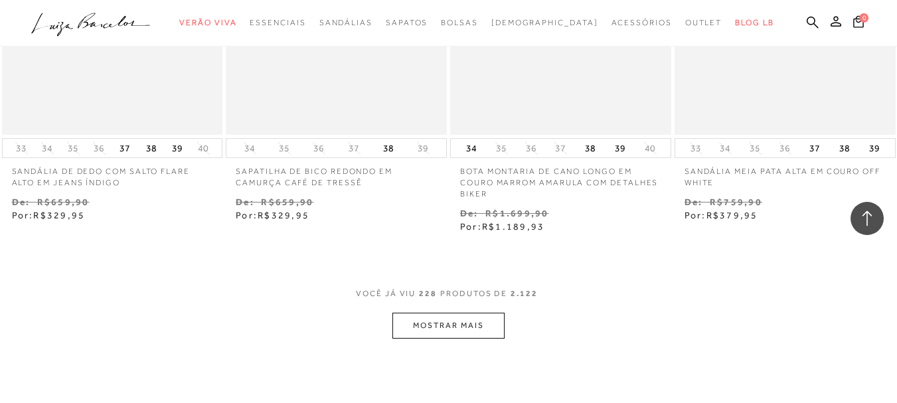
scroll to position [24647, 0]
click at [470, 316] on button "MOSTRAR MAIS" at bounding box center [448, 328] width 112 height 26
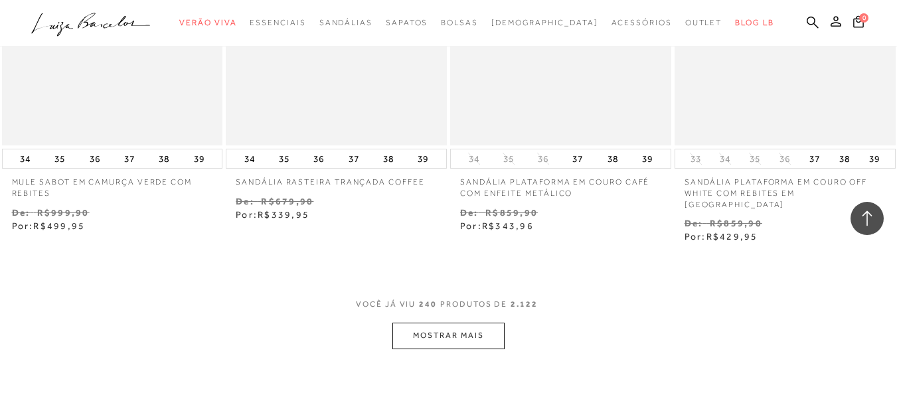
scroll to position [25948, 0]
click at [470, 320] on button "MOSTRAR MAIS" at bounding box center [448, 333] width 112 height 26
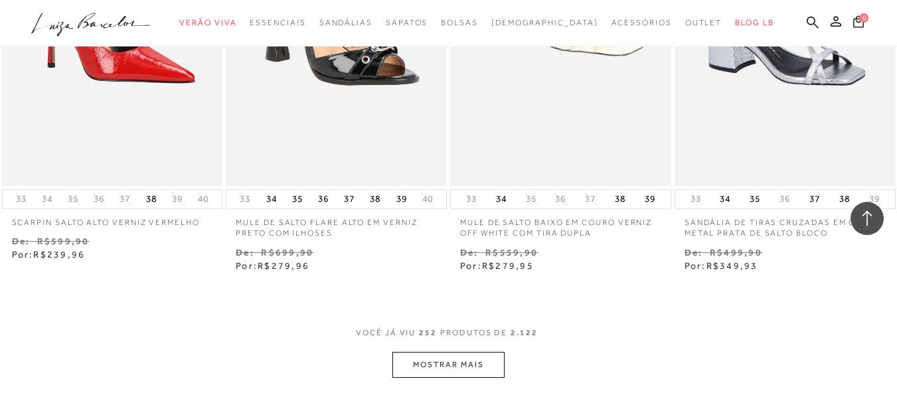
scroll to position [27249, 0]
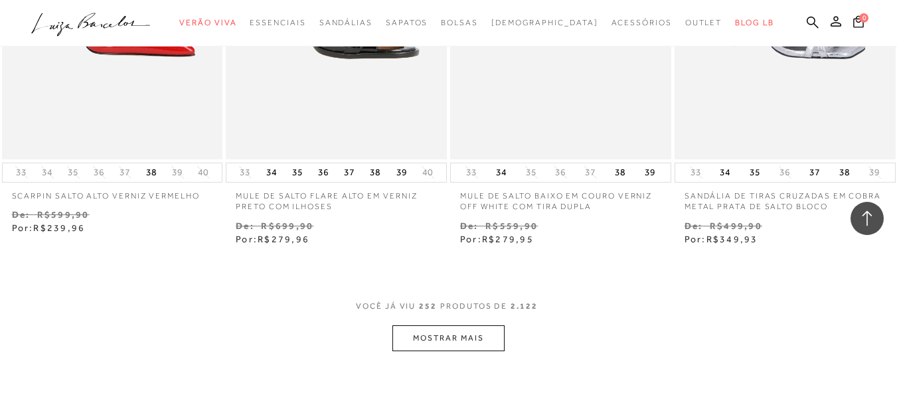
click at [470, 325] on button "MOSTRAR MAIS" at bounding box center [448, 338] width 112 height 26
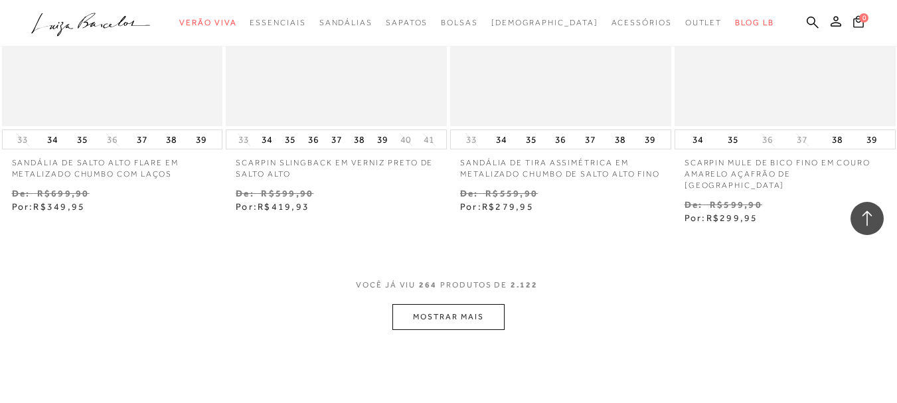
scroll to position [28550, 0]
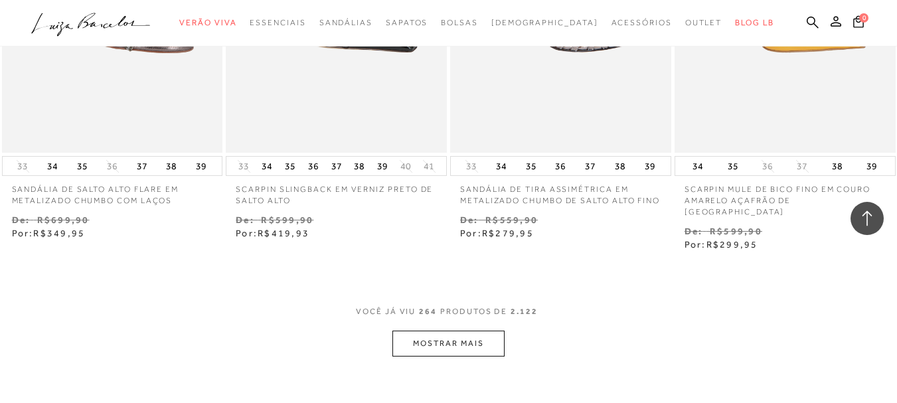
click at [470, 331] on button "MOSTRAR MAIS" at bounding box center [448, 344] width 112 height 26
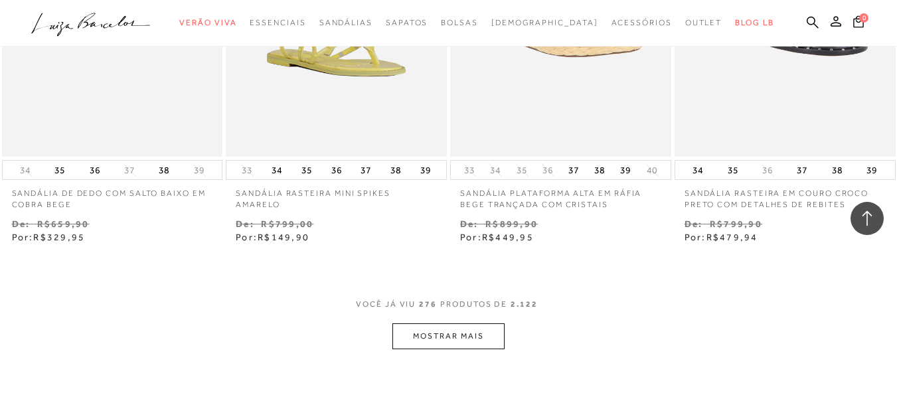
scroll to position [29852, 0]
click at [470, 325] on button "MOSTRAR MAIS" at bounding box center [448, 338] width 112 height 26
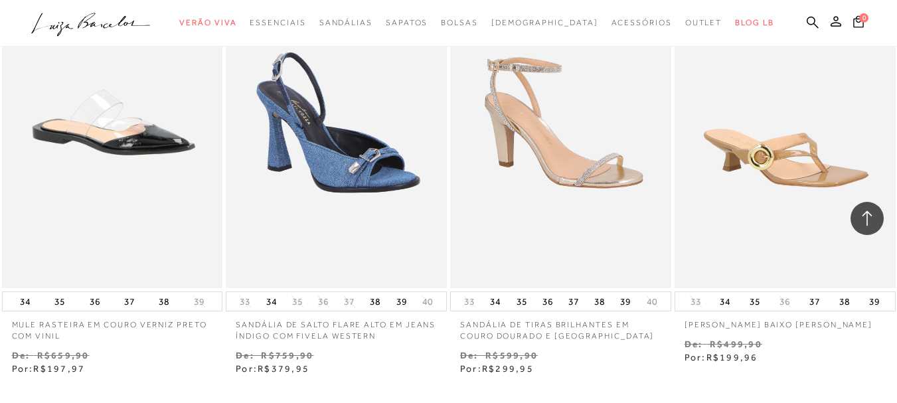
scroll to position [31153, 0]
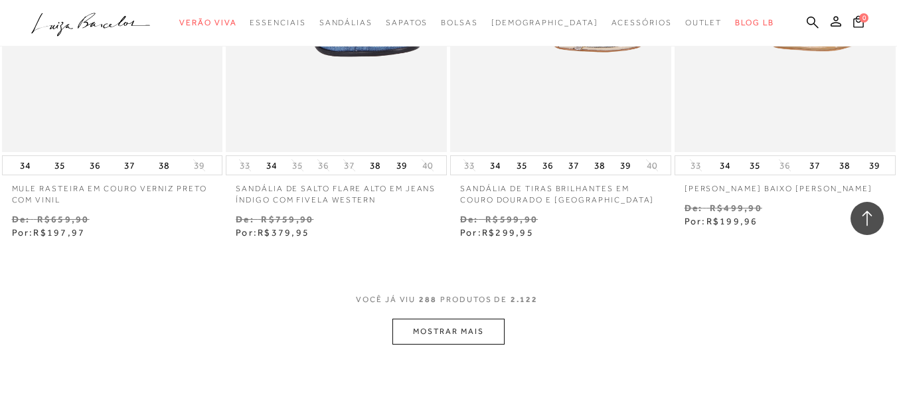
click at [470, 319] on button "MOSTRAR MAIS" at bounding box center [448, 332] width 112 height 26
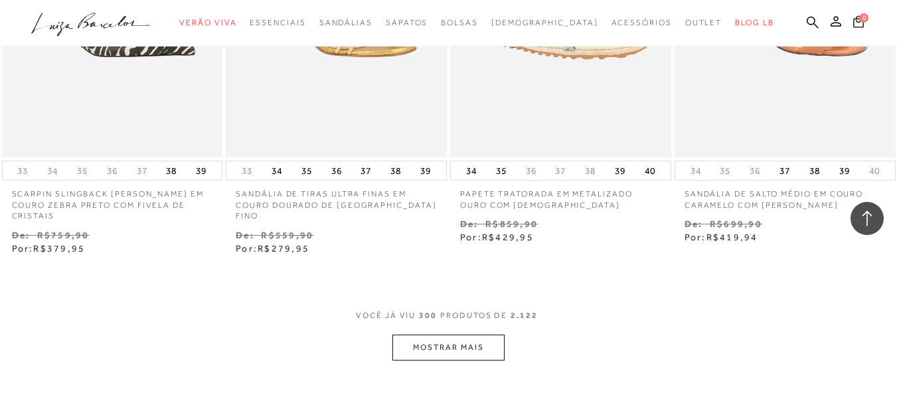
scroll to position [32427, 0]
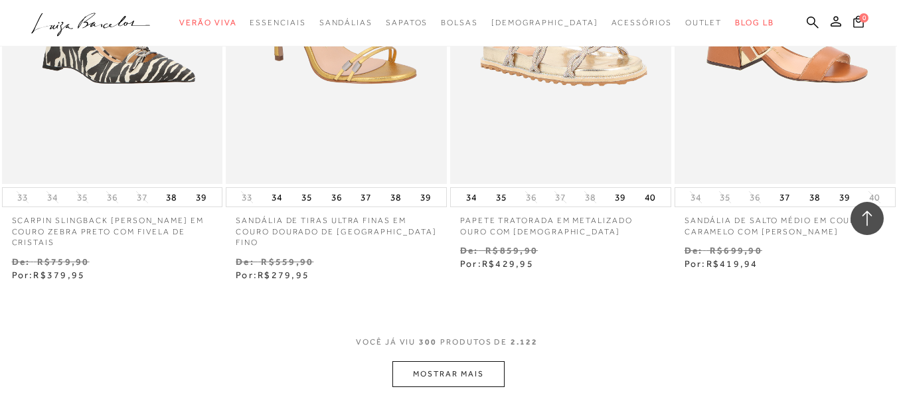
click at [469, 361] on button "MOSTRAR MAIS" at bounding box center [448, 374] width 112 height 26
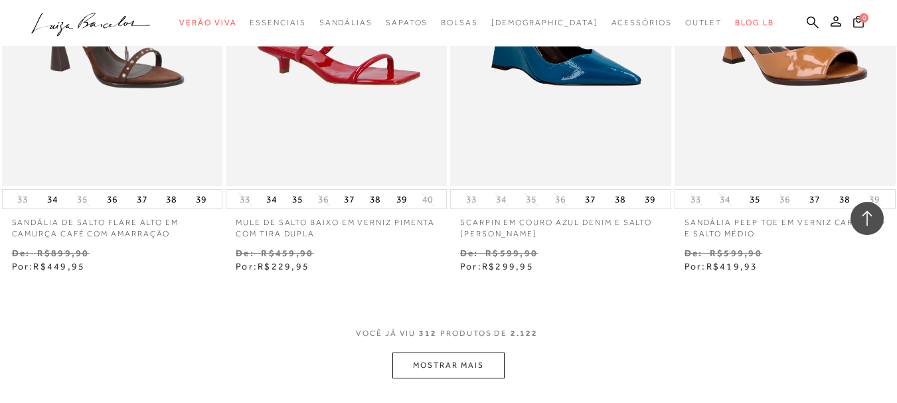
scroll to position [33755, 0]
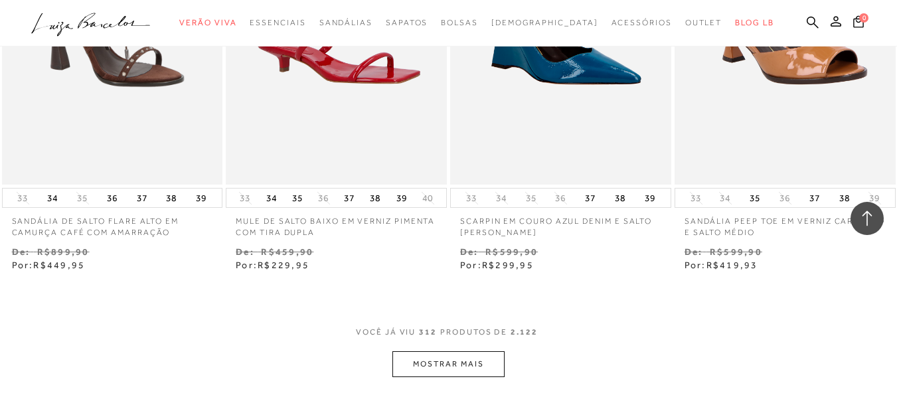
click at [469, 351] on button "MOSTRAR MAIS" at bounding box center [448, 364] width 112 height 26
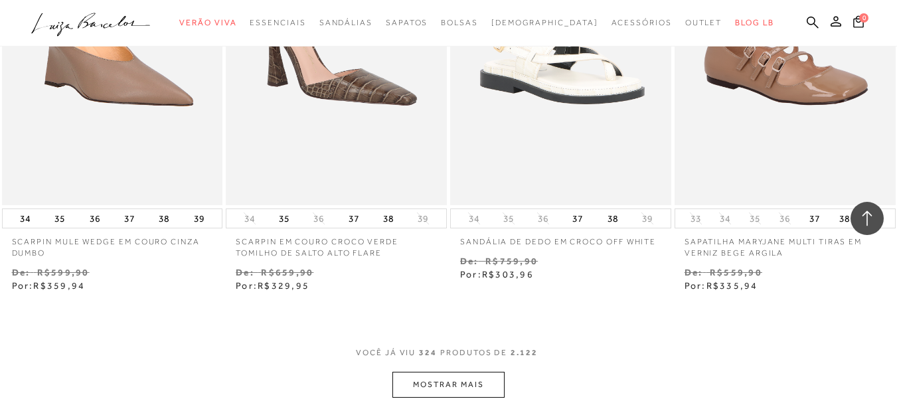
scroll to position [35057, 0]
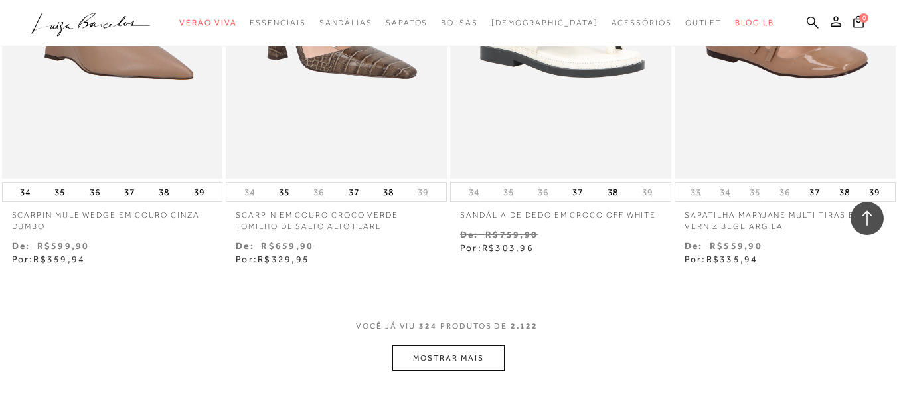
click at [469, 345] on button "MOSTRAR MAIS" at bounding box center [448, 358] width 112 height 26
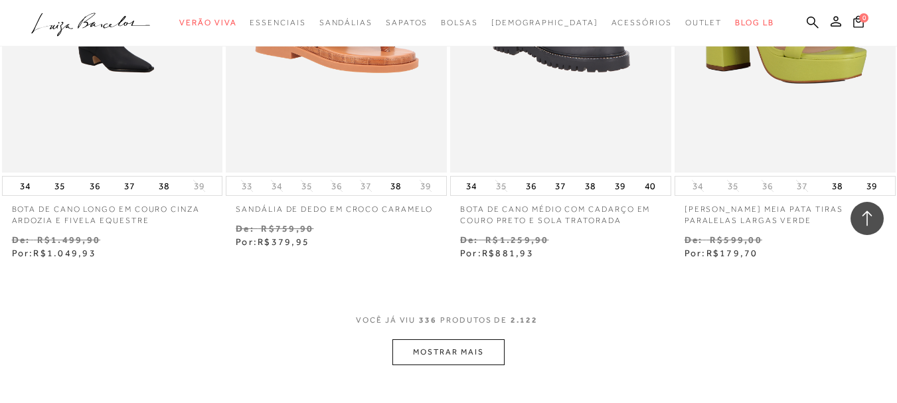
scroll to position [36331, 0]
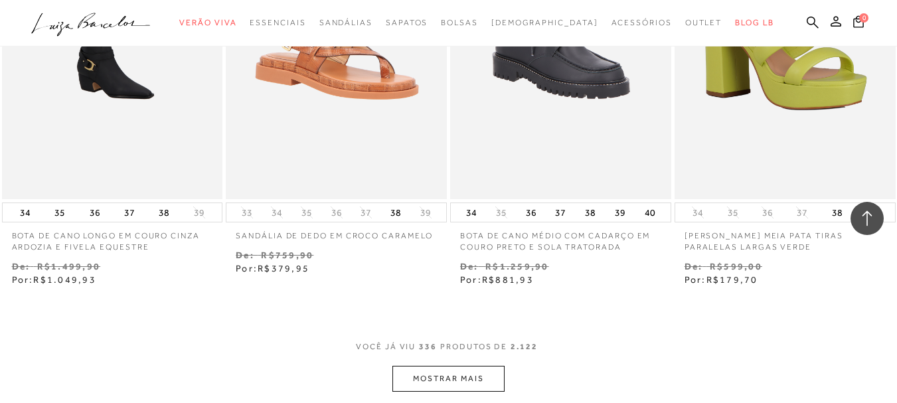
click at [469, 366] on button "MOSTRAR MAIS" at bounding box center [448, 379] width 112 height 26
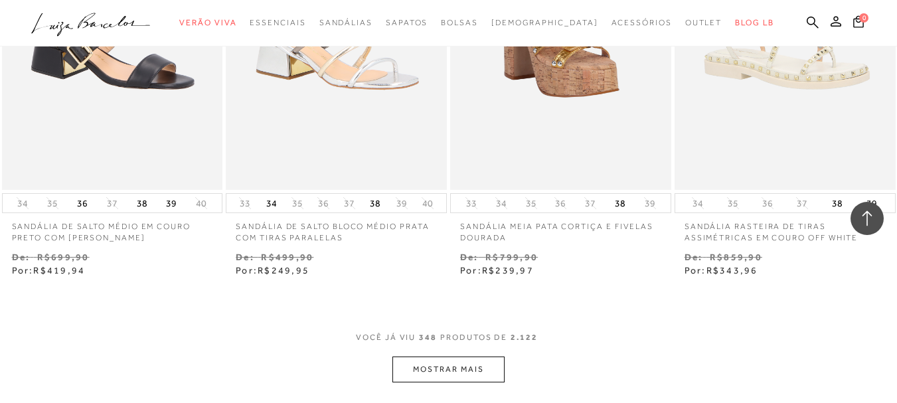
scroll to position [37632, 0]
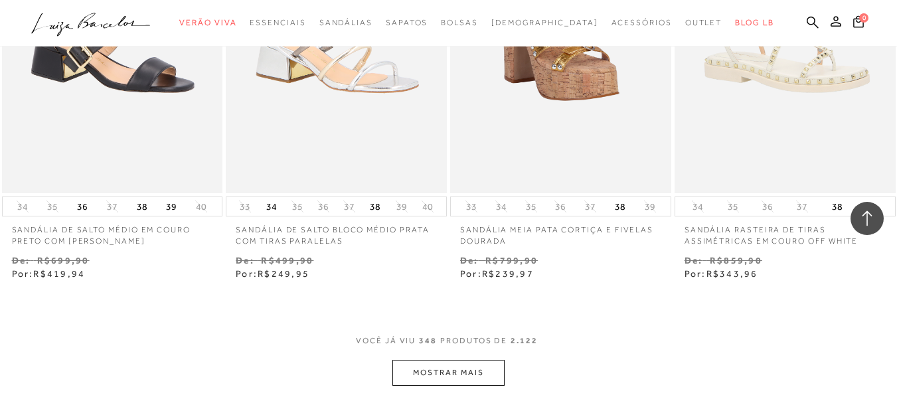
click at [469, 360] on button "MOSTRAR MAIS" at bounding box center [448, 373] width 112 height 26
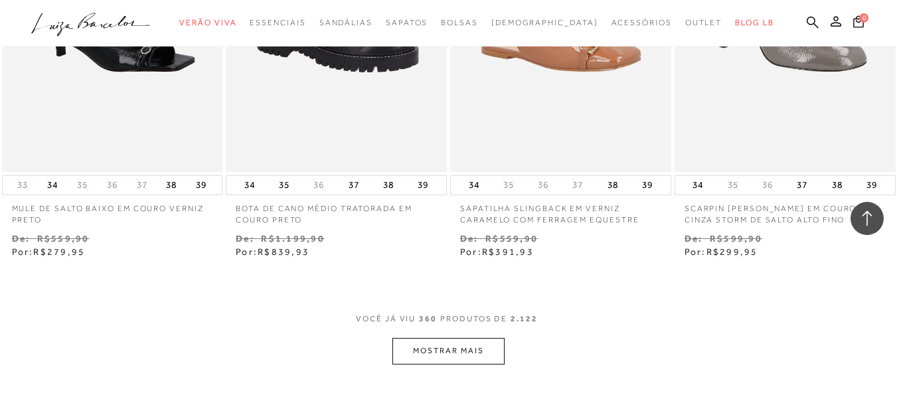
scroll to position [38934, 0]
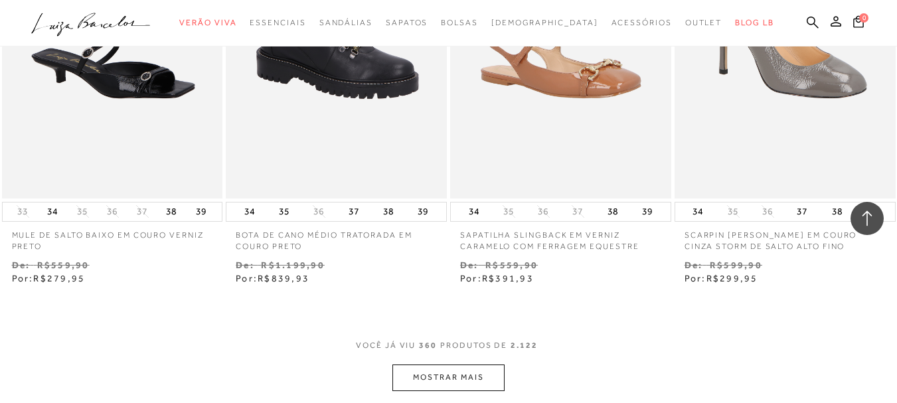
click at [469, 364] on button "MOSTRAR MAIS" at bounding box center [448, 377] width 112 height 26
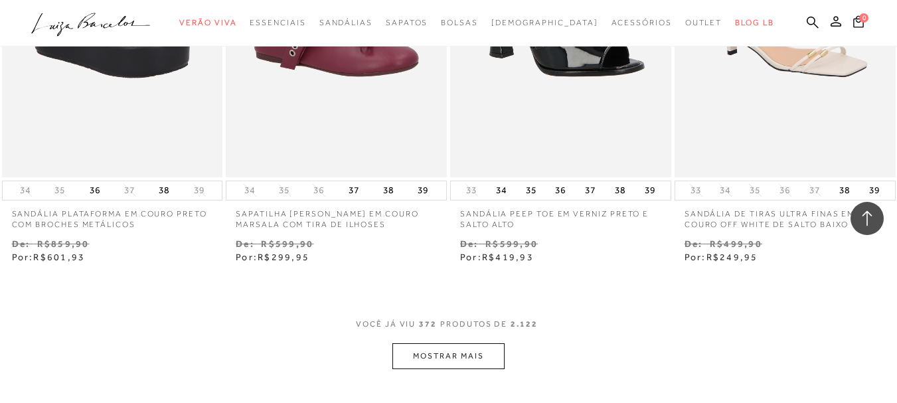
scroll to position [40235, 0]
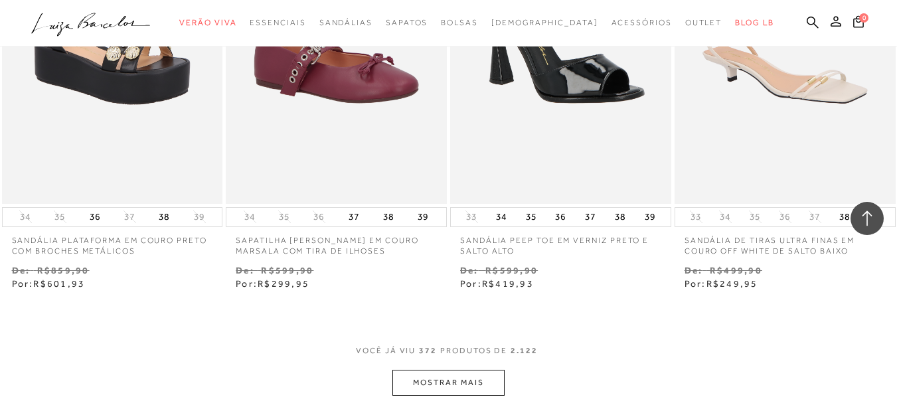
click at [469, 370] on button "MOSTRAR MAIS" at bounding box center [448, 383] width 112 height 26
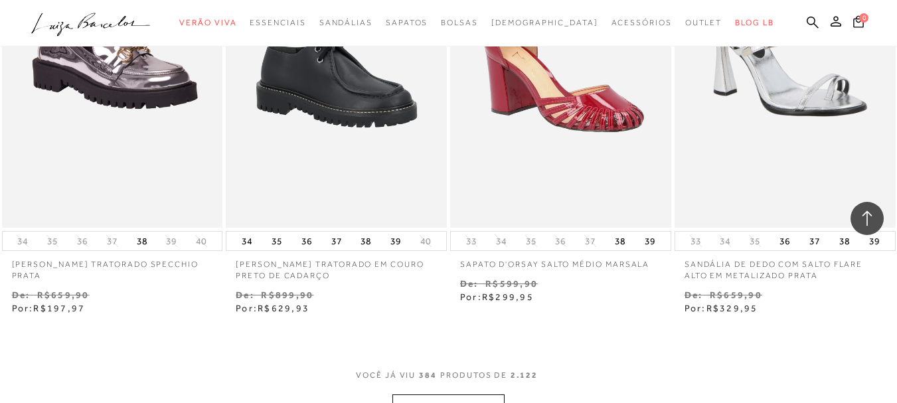
scroll to position [41563, 0]
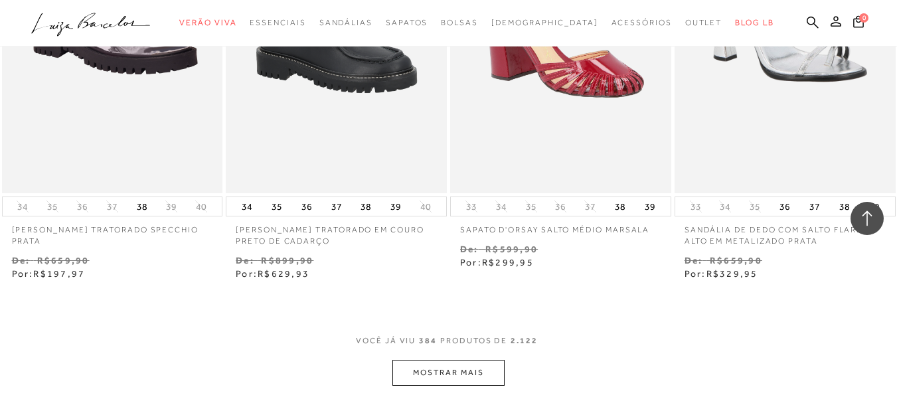
click at [469, 360] on button "MOSTRAR MAIS" at bounding box center [448, 373] width 112 height 26
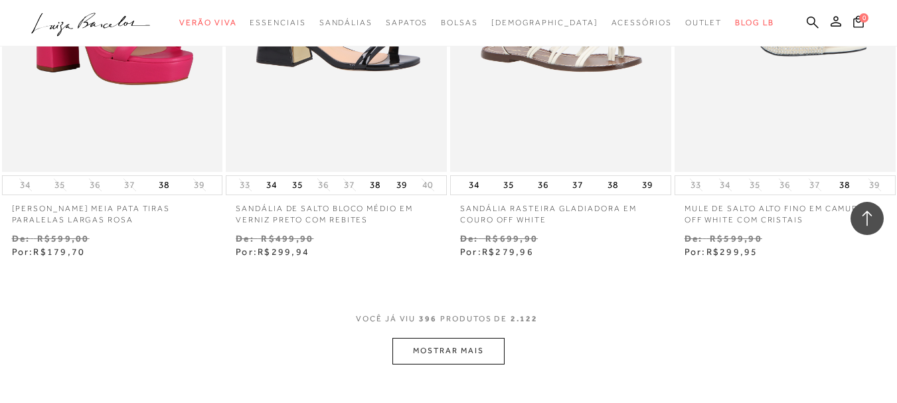
scroll to position [42864, 0]
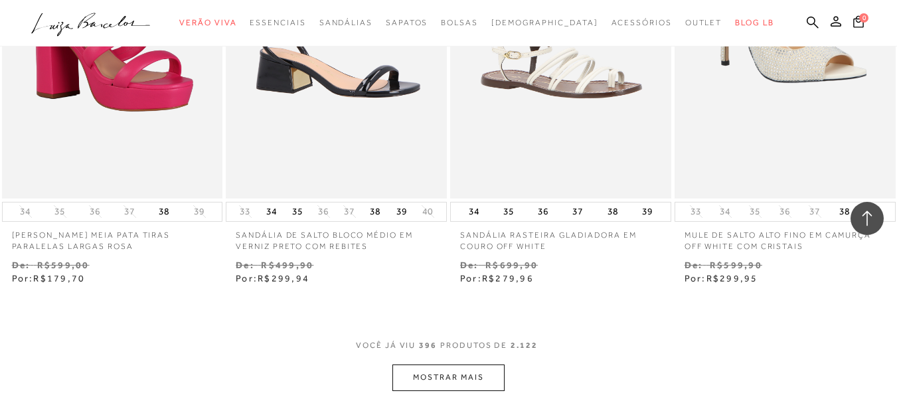
click at [469, 364] on button "MOSTRAR MAIS" at bounding box center [448, 377] width 112 height 26
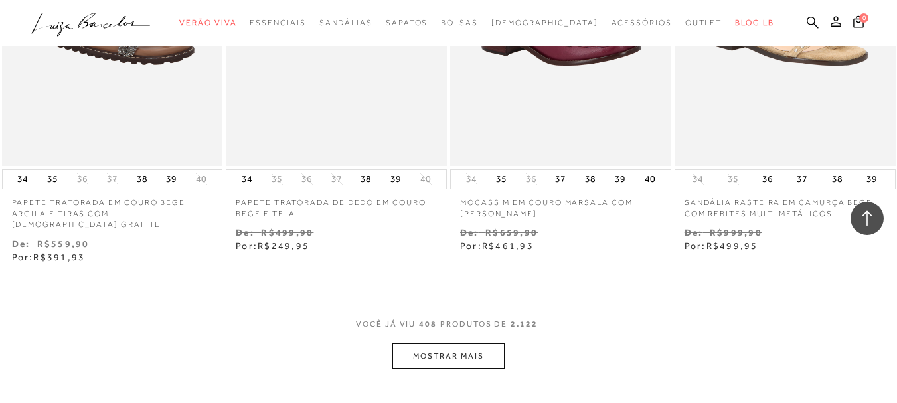
scroll to position [44165, 0]
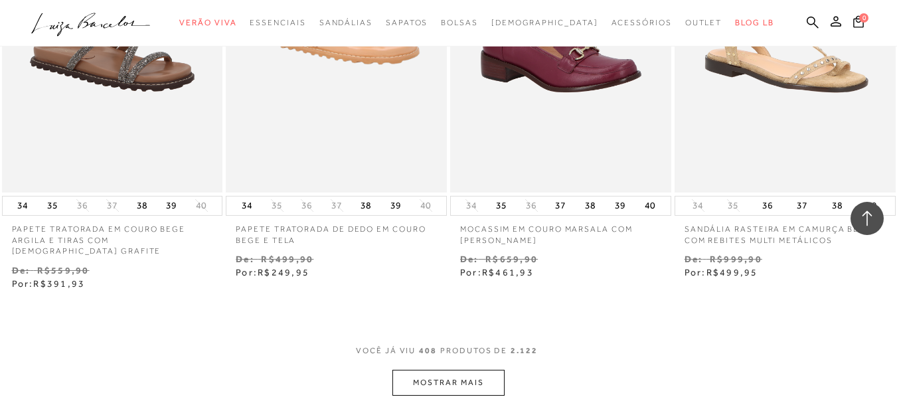
click at [469, 370] on button "MOSTRAR MAIS" at bounding box center [448, 383] width 112 height 26
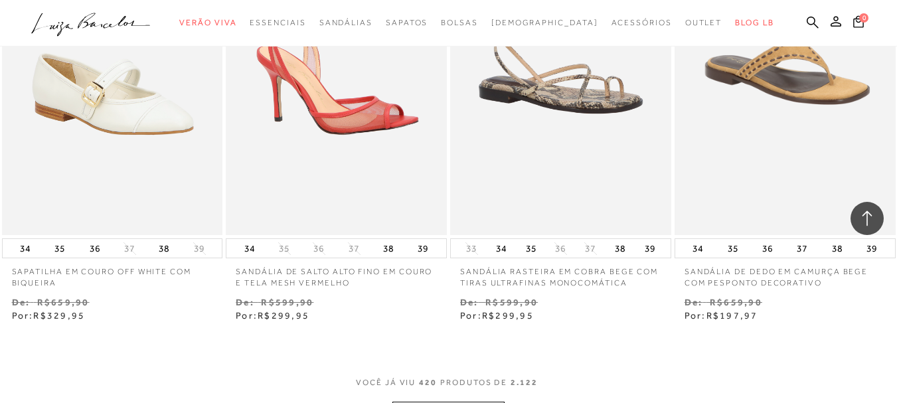
scroll to position [45466, 0]
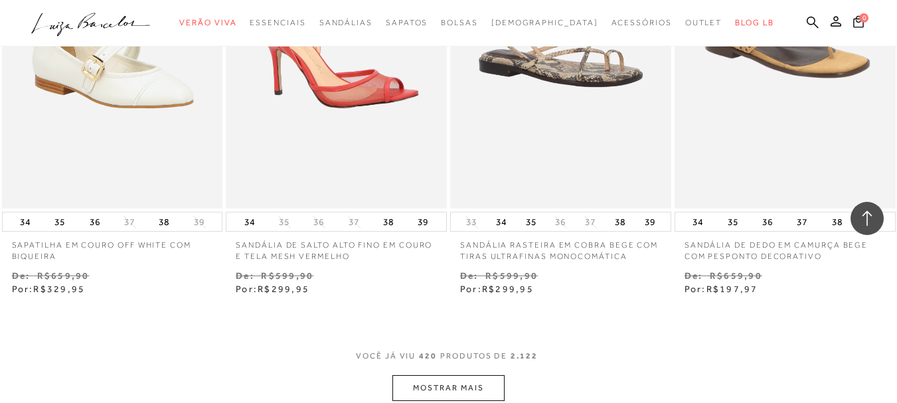
click at [469, 375] on button "MOSTRAR MAIS" at bounding box center [448, 388] width 112 height 26
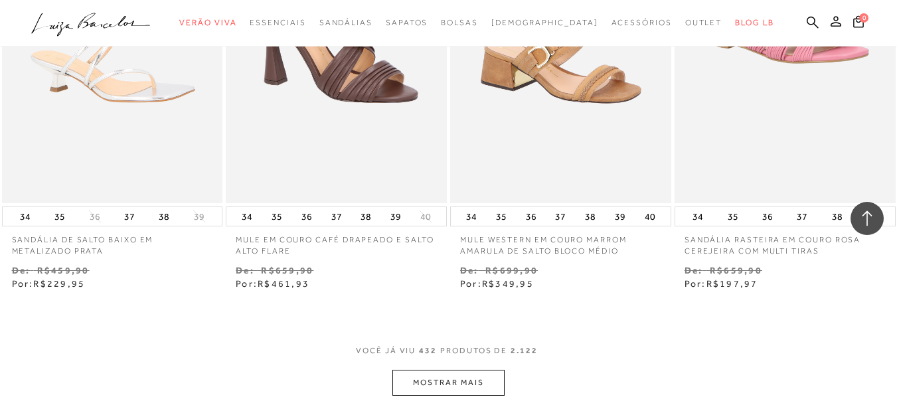
scroll to position [46768, 0]
click at [469, 369] on button "MOSTRAR MAIS" at bounding box center [448, 382] width 112 height 26
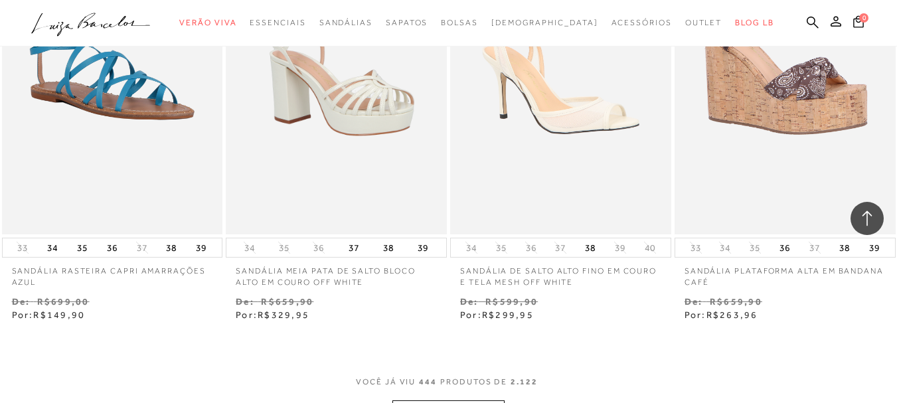
scroll to position [48069, 0]
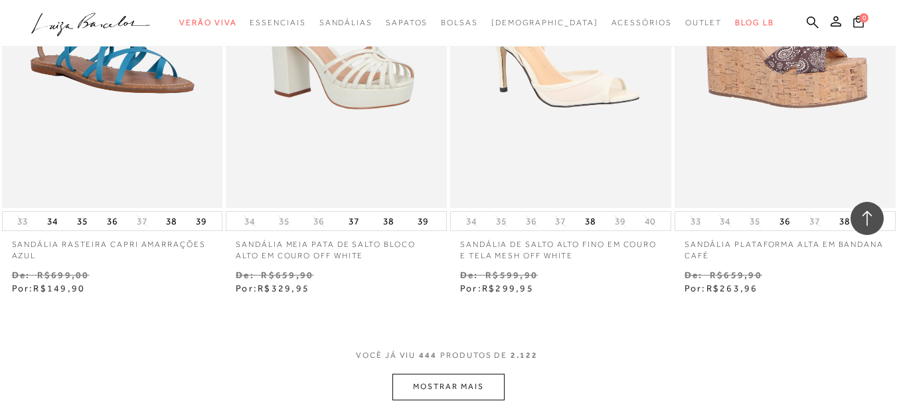
click at [469, 374] on button "MOSTRAR MAIS" at bounding box center [448, 387] width 112 height 26
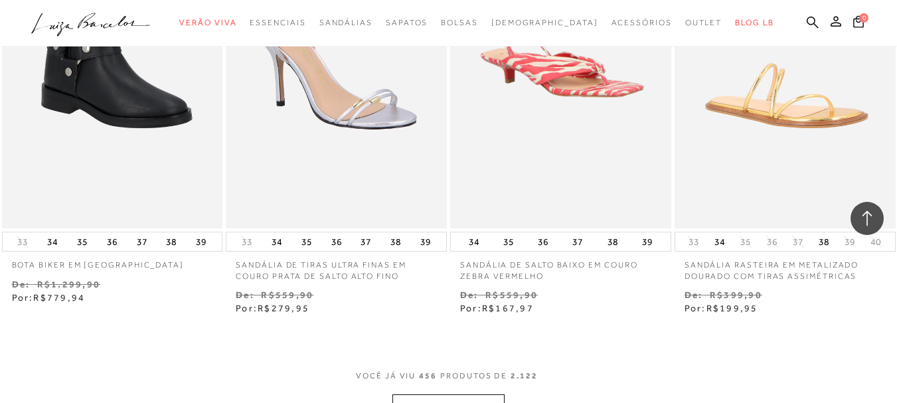
scroll to position [49370, 0]
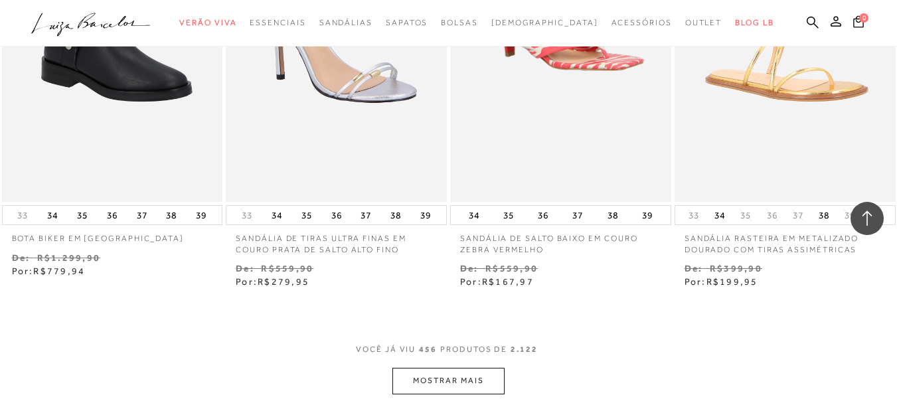
click at [469, 368] on button "MOSTRAR MAIS" at bounding box center [448, 381] width 112 height 26
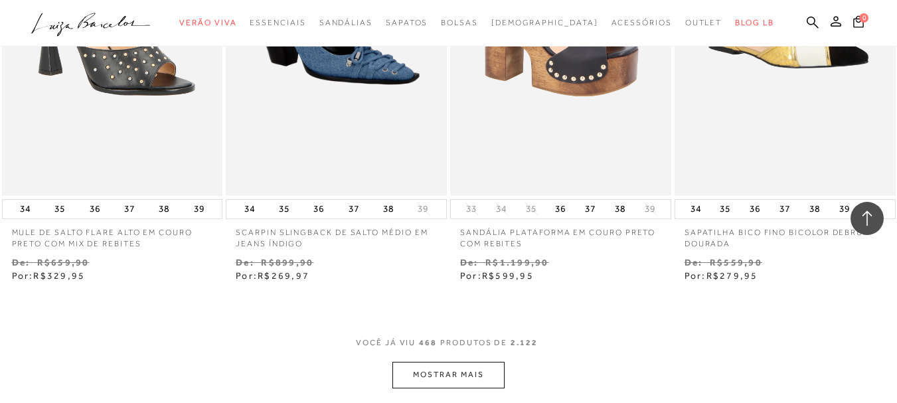
scroll to position [50645, 0]
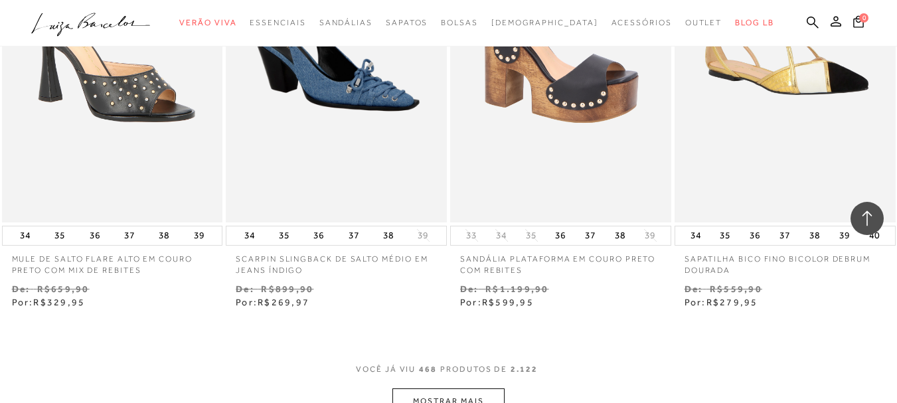
click at [469, 388] on button "MOSTRAR MAIS" at bounding box center [448, 401] width 112 height 26
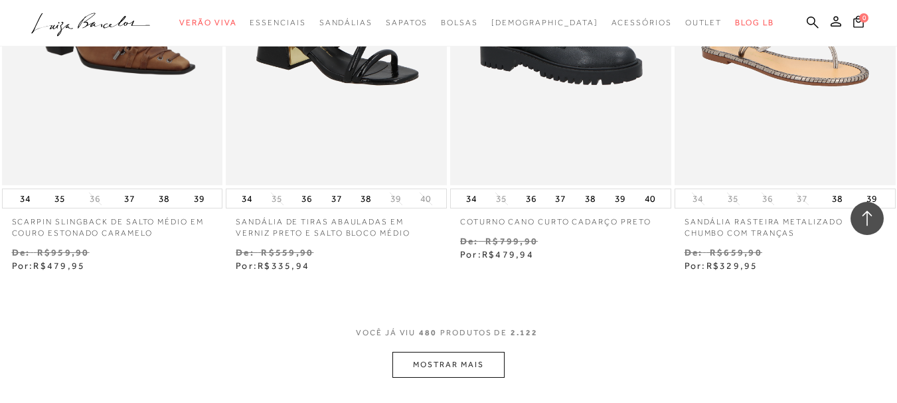
scroll to position [51973, 0]
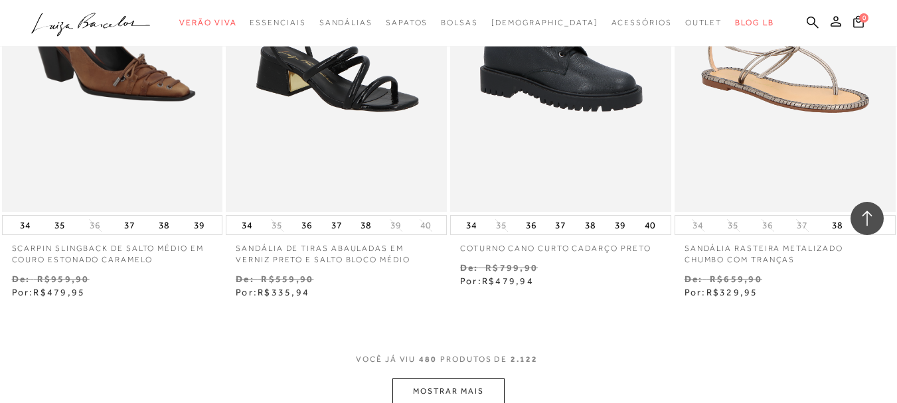
click at [469, 378] on button "MOSTRAR MAIS" at bounding box center [448, 391] width 112 height 26
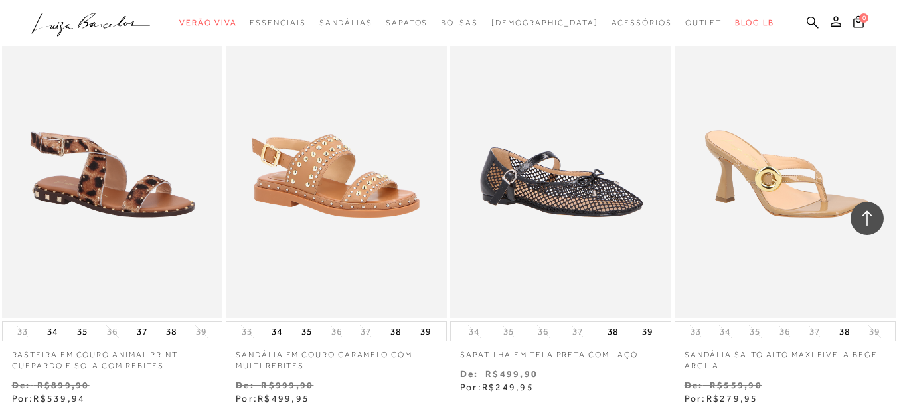
scroll to position [53247, 0]
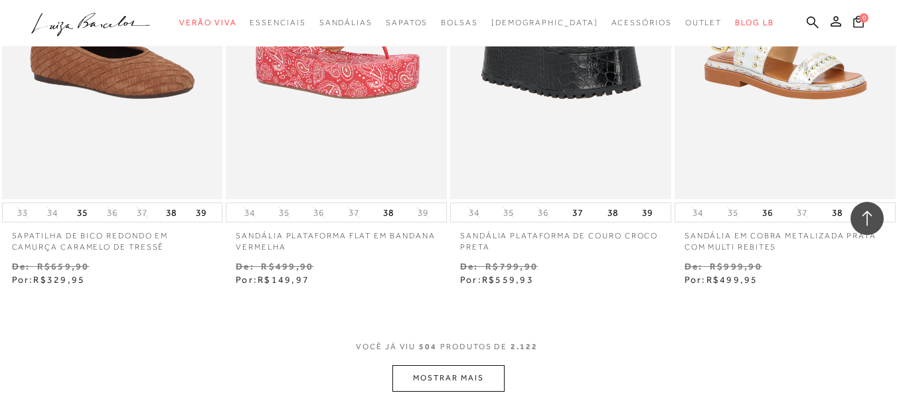
scroll to position [54575, 0]
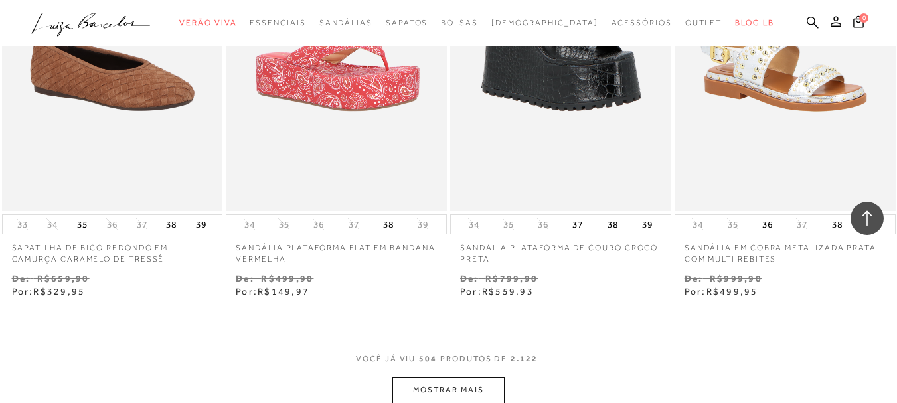
click at [469, 377] on button "MOSTRAR MAIS" at bounding box center [448, 390] width 112 height 26
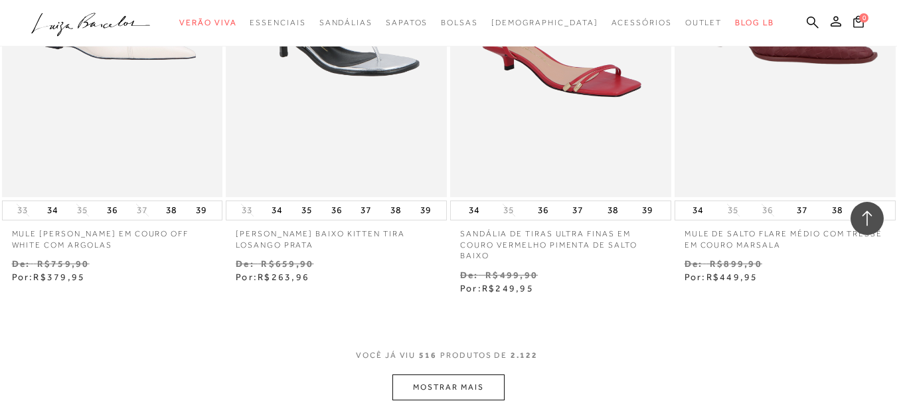
scroll to position [55876, 0]
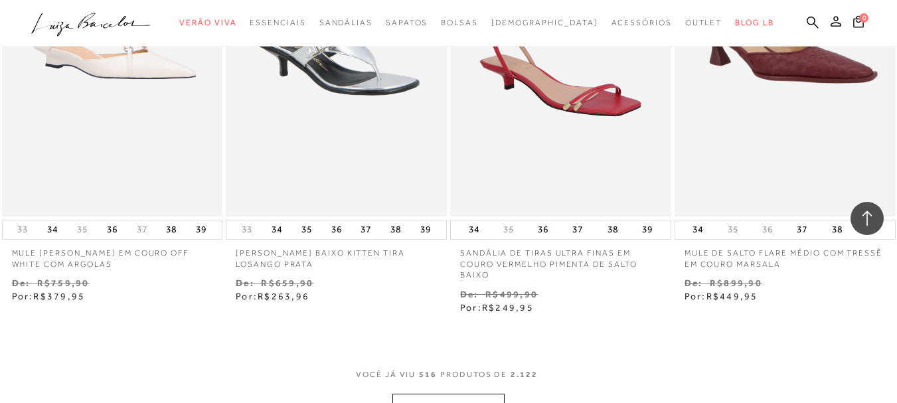
click at [469, 394] on button "MOSTRAR MAIS" at bounding box center [448, 407] width 112 height 26
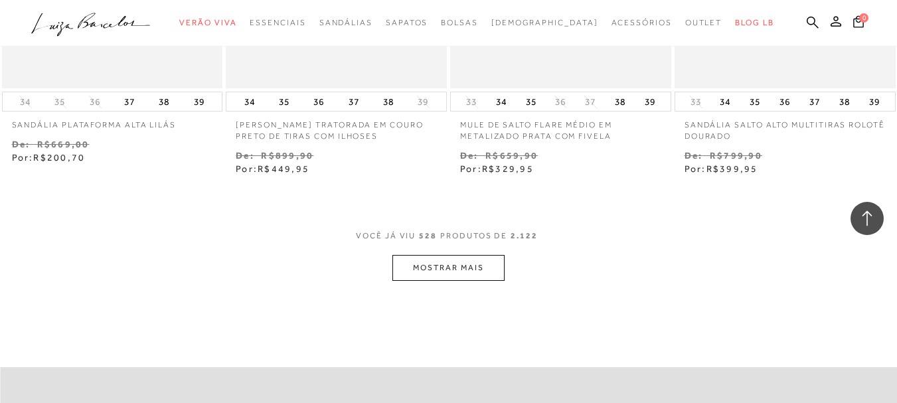
scroll to position [57337, 0]
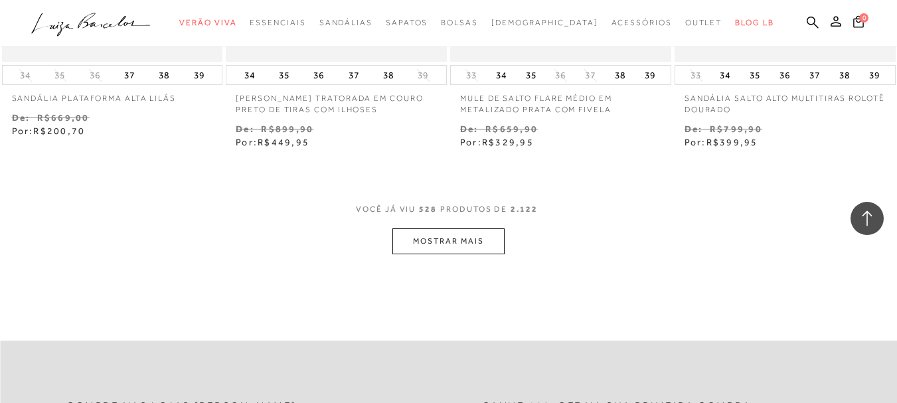
click at [392, 228] on button "MOSTRAR MAIS" at bounding box center [448, 241] width 112 height 26
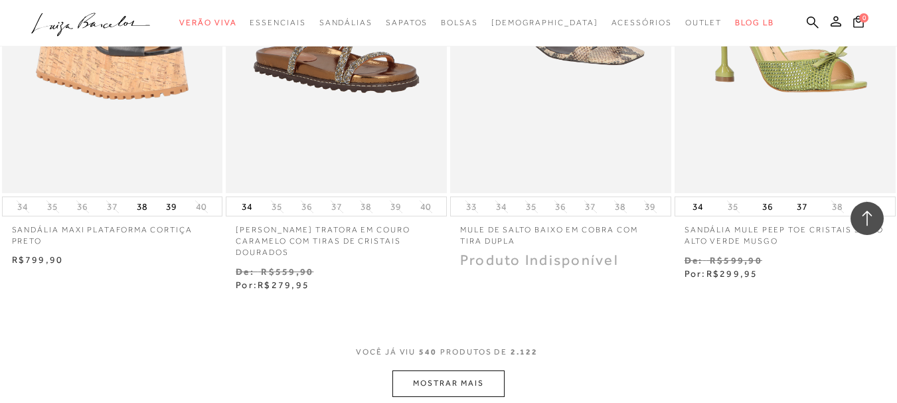
scroll to position [58505, 0]
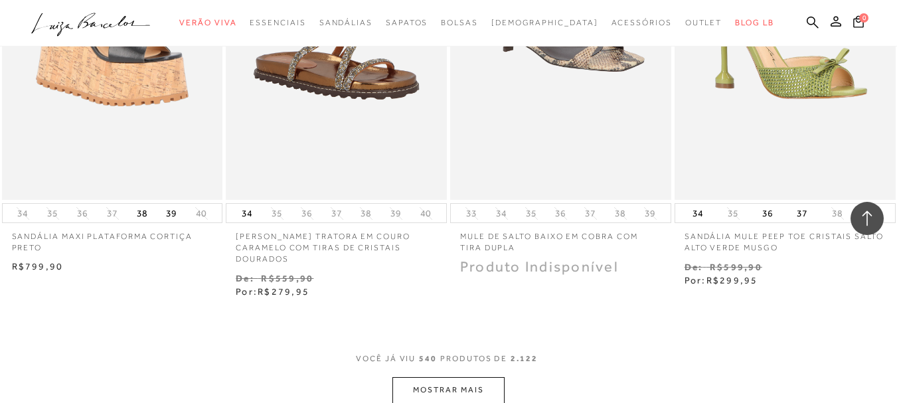
click at [469, 377] on button "MOSTRAR MAIS" at bounding box center [448, 390] width 112 height 26
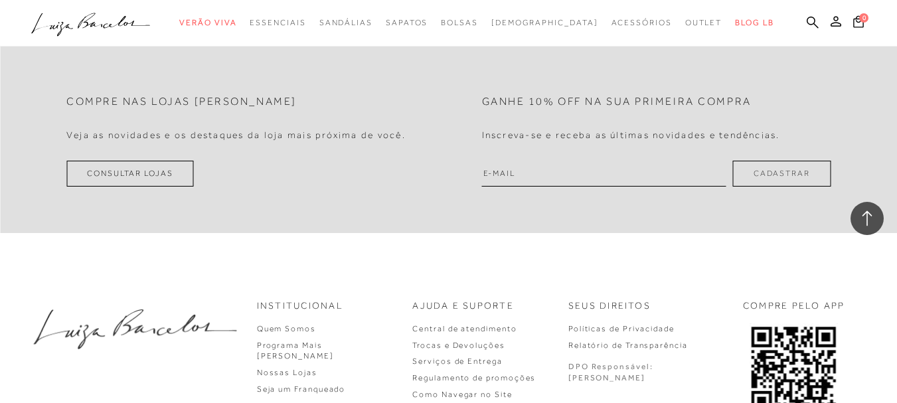
scroll to position [60258, 0]
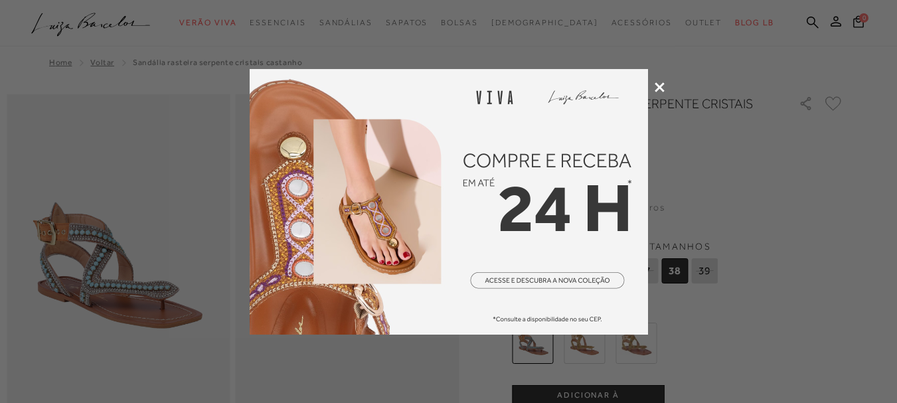
click at [660, 82] on icon at bounding box center [660, 87] width 10 height 10
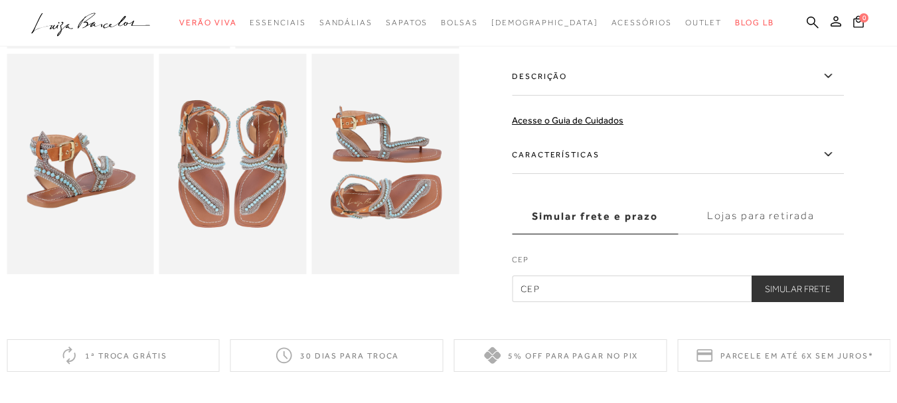
scroll to position [392, 0]
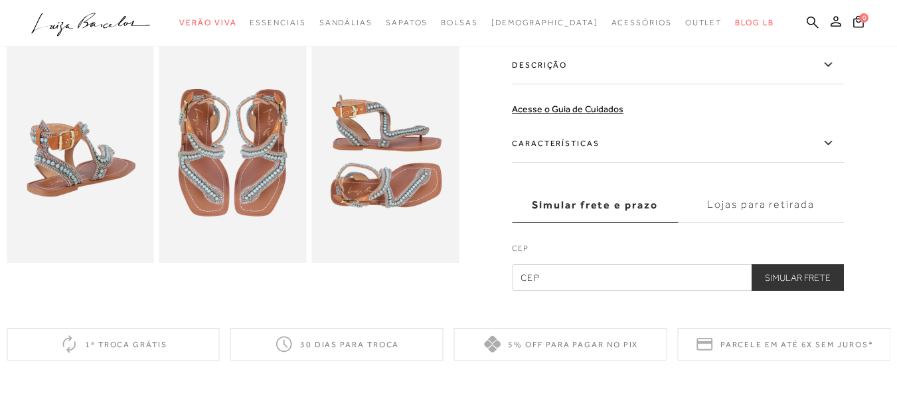
click at [609, 279] on input "text" at bounding box center [678, 277] width 332 height 27
type input "75836-578"
click at [811, 279] on button "Simular Frete" at bounding box center [798, 277] width 92 height 27
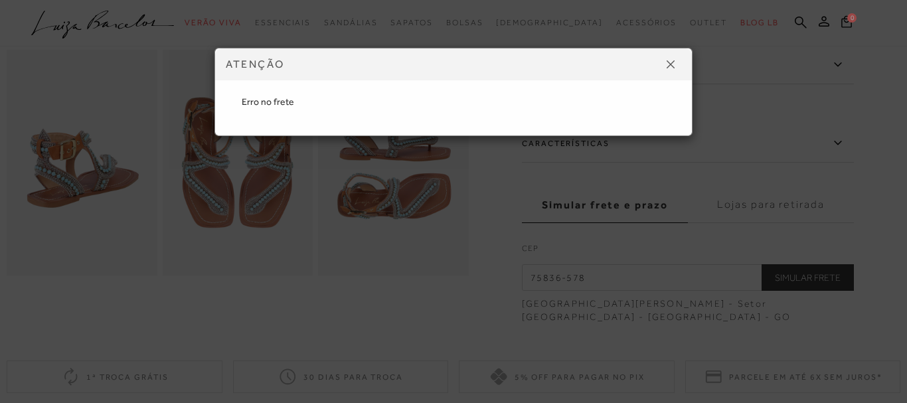
click at [896, 162] on div "ATENÇÃO Erro no frete" at bounding box center [453, 201] width 907 height 403
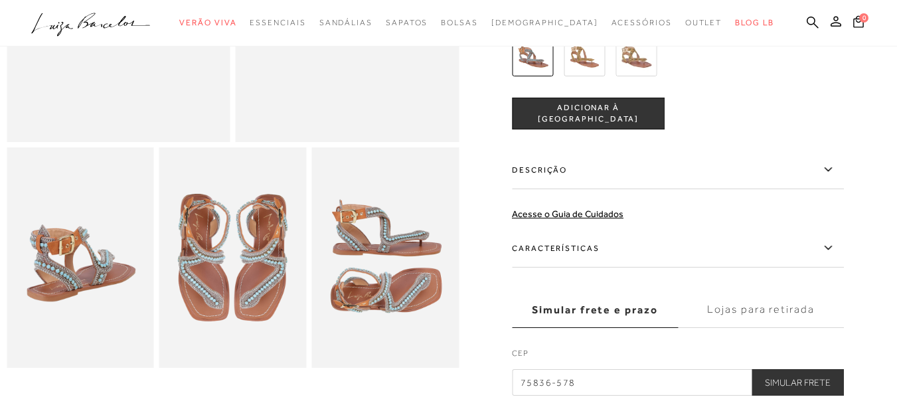
scroll to position [289, 0]
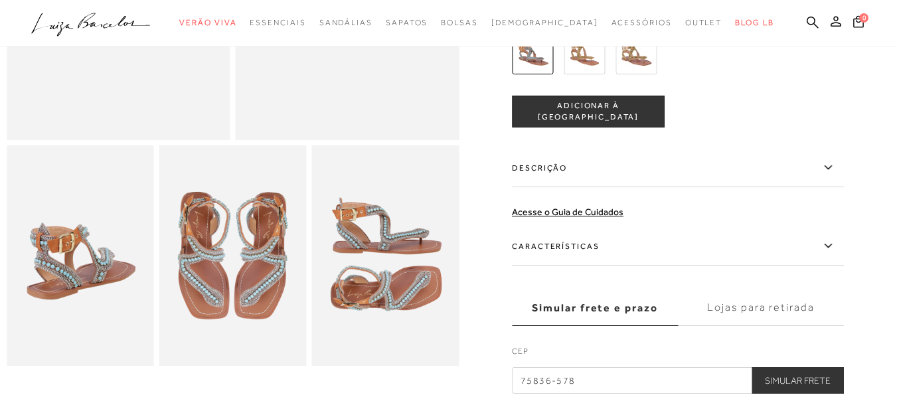
click at [803, 314] on label "Lojas para retirada" at bounding box center [761, 308] width 166 height 36
click at [0, 0] on input "Lojas para retirada" at bounding box center [0, 0] width 0 height 0
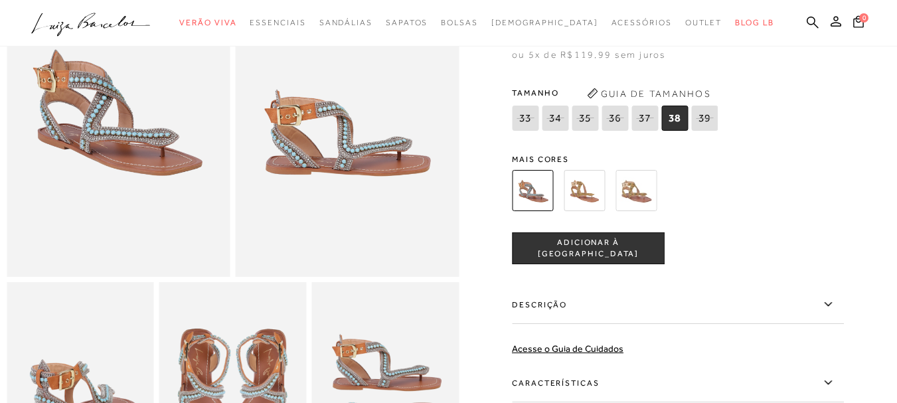
scroll to position [0, 0]
